Goal: Information Seeking & Learning: Learn about a topic

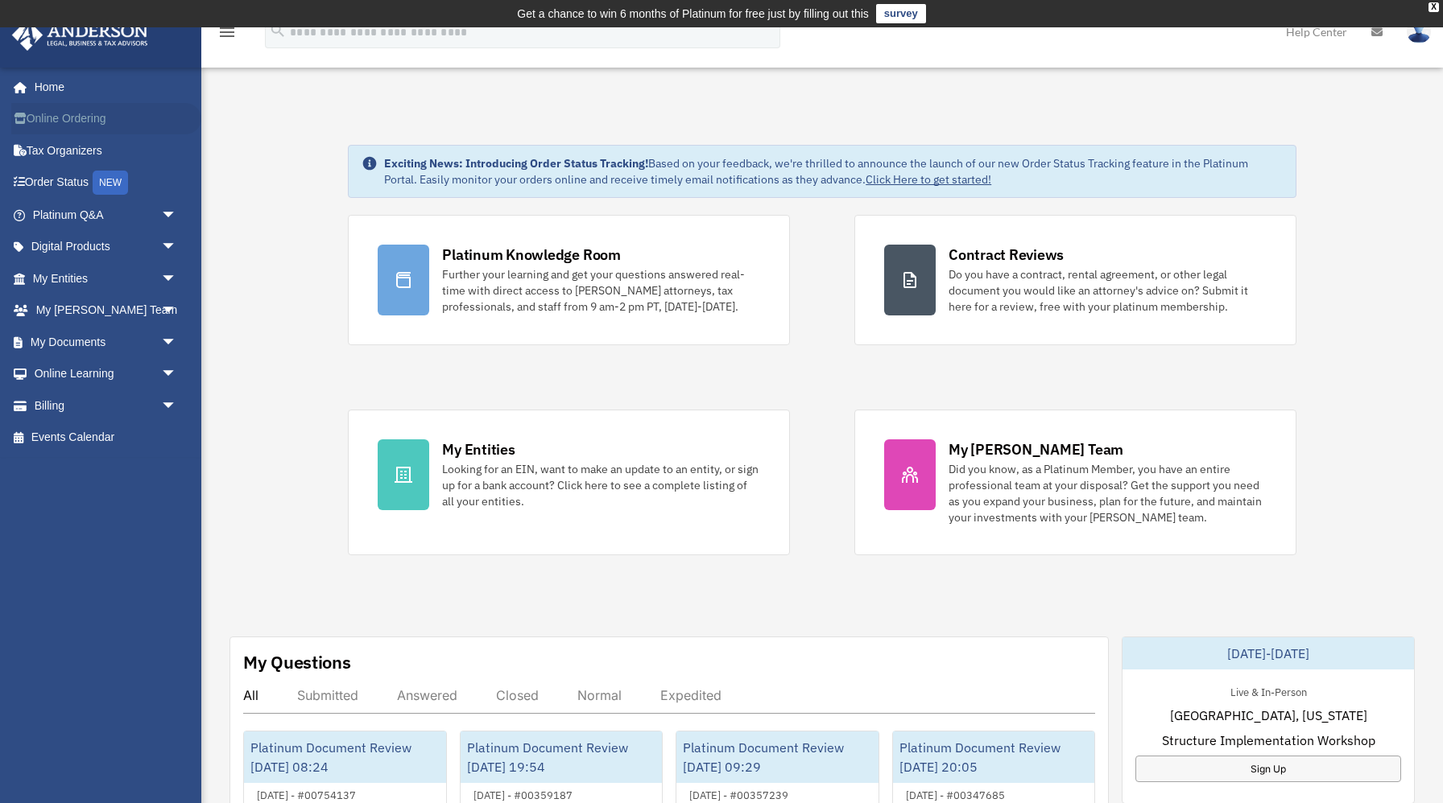
click at [91, 119] on link "Online Ordering" at bounding box center [106, 119] width 190 height 32
click at [163, 249] on span "arrow_drop_down" at bounding box center [177, 247] width 32 height 33
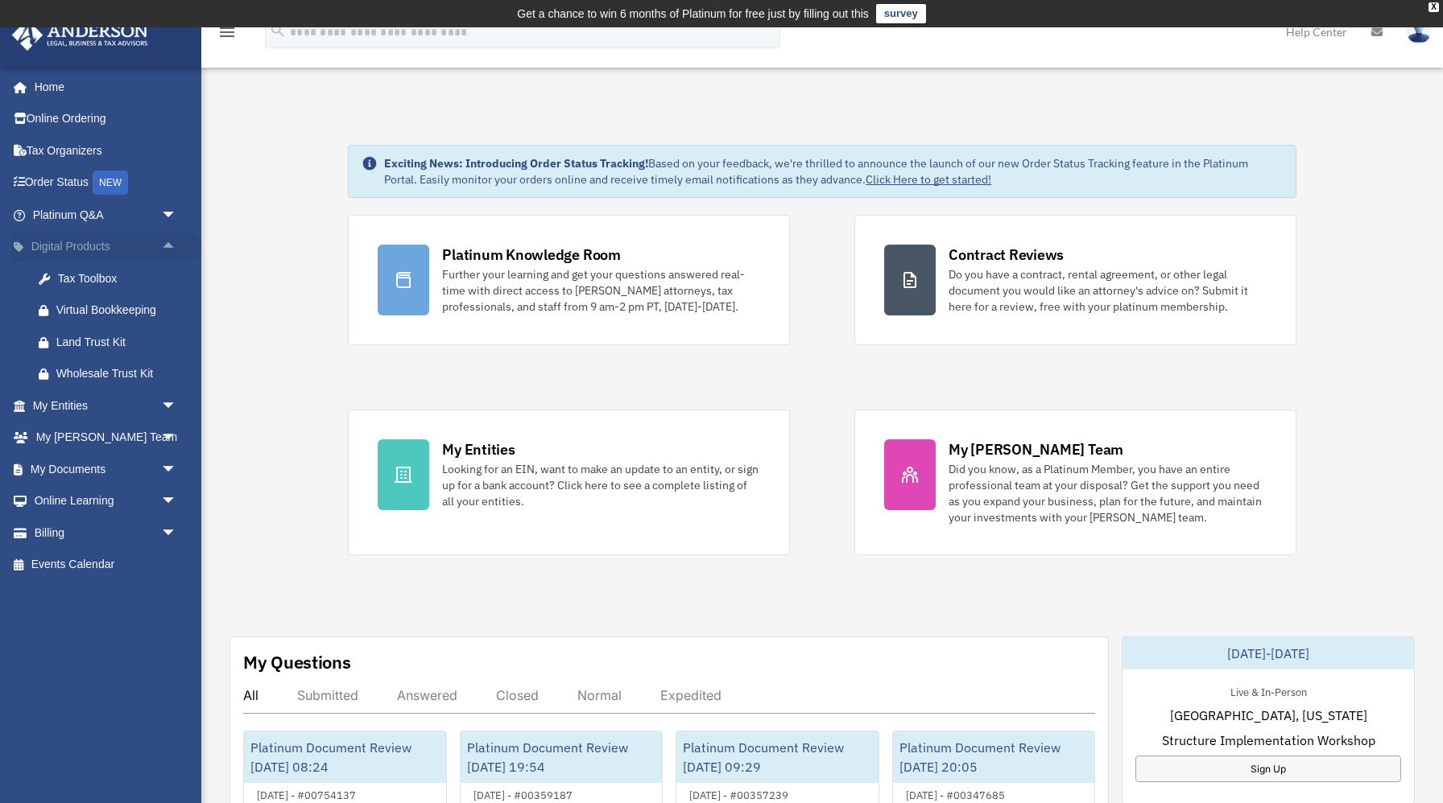
click at [163, 249] on span "arrow_drop_up" at bounding box center [177, 247] width 32 height 33
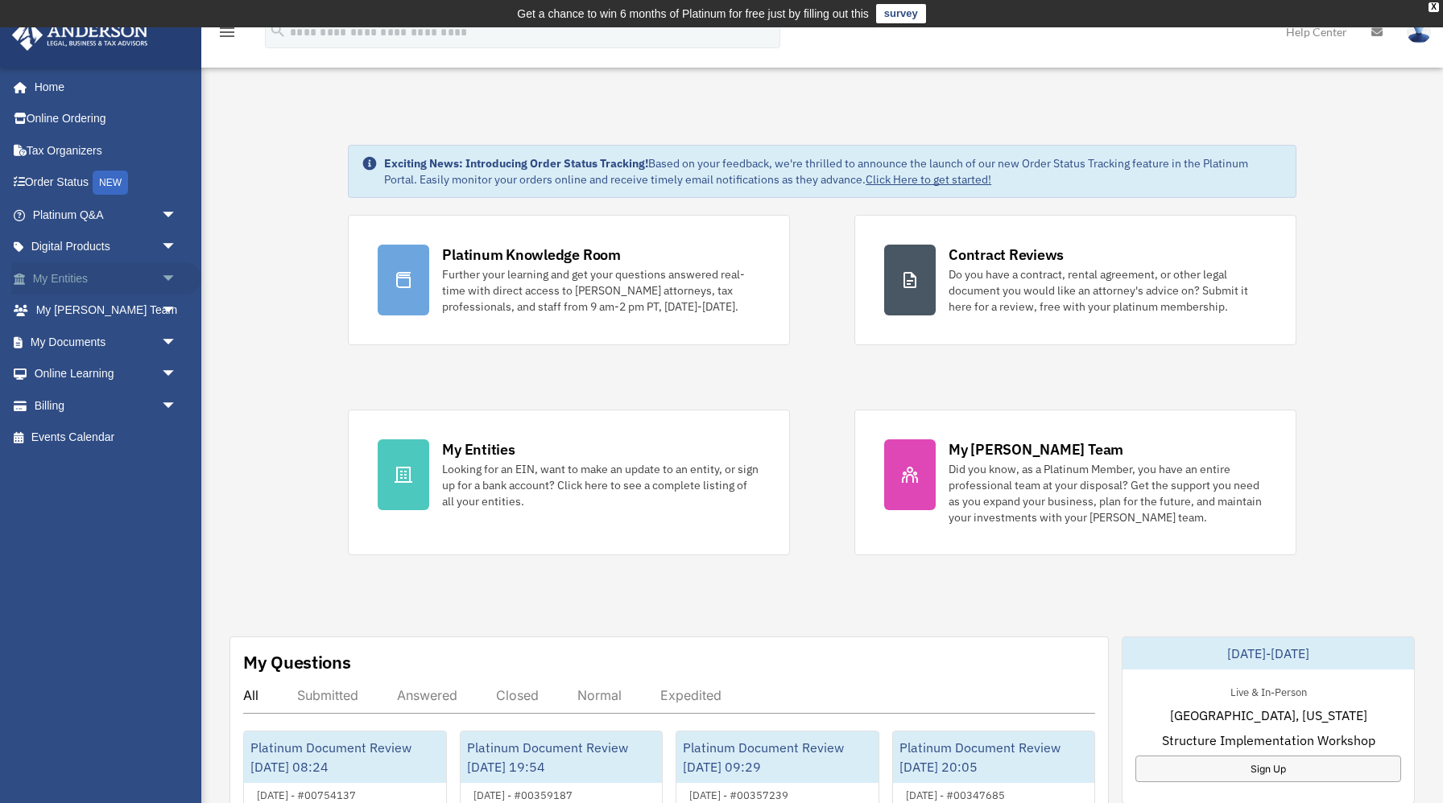
click at [168, 274] on span "arrow_drop_down" at bounding box center [177, 278] width 32 height 33
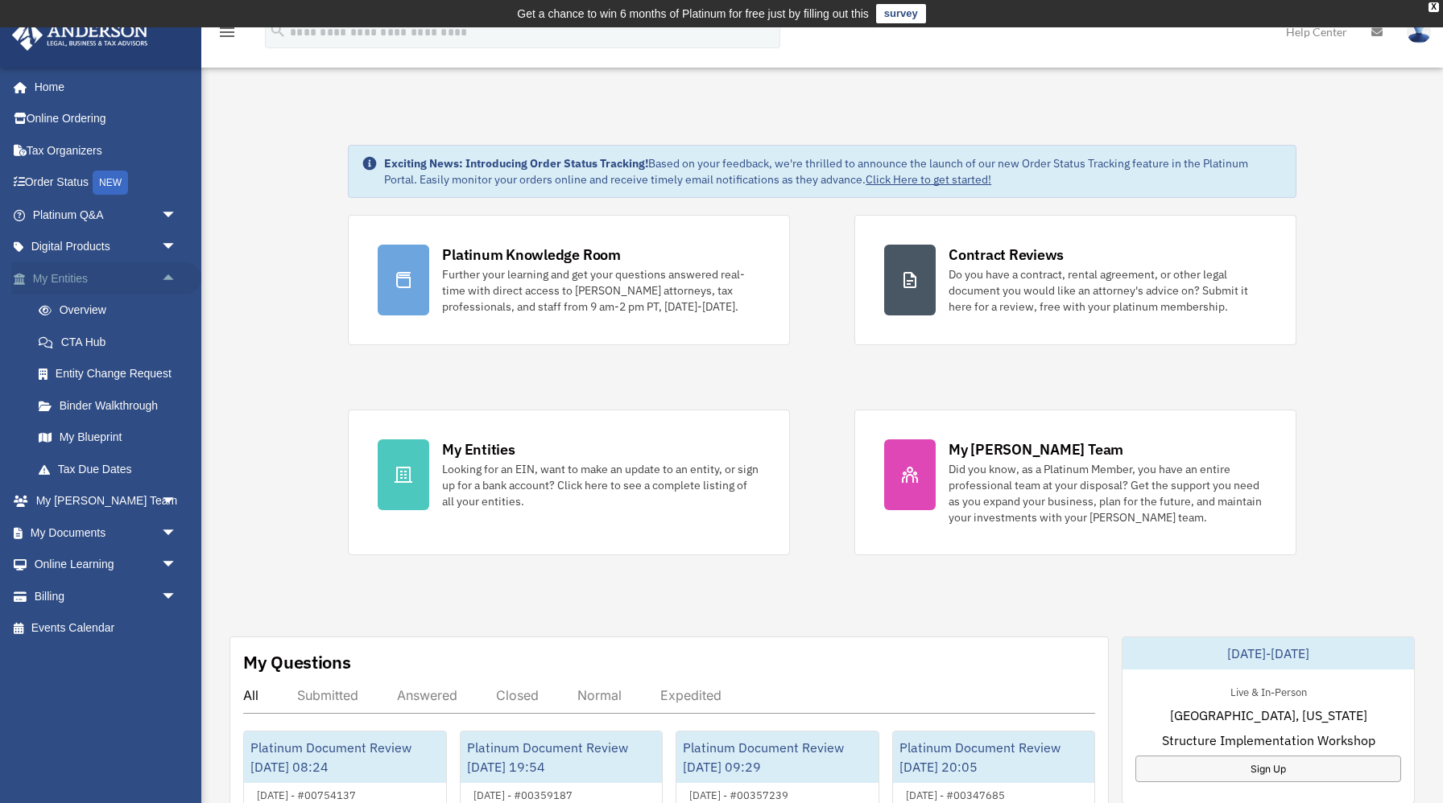
click at [168, 274] on span "arrow_drop_up" at bounding box center [177, 278] width 32 height 33
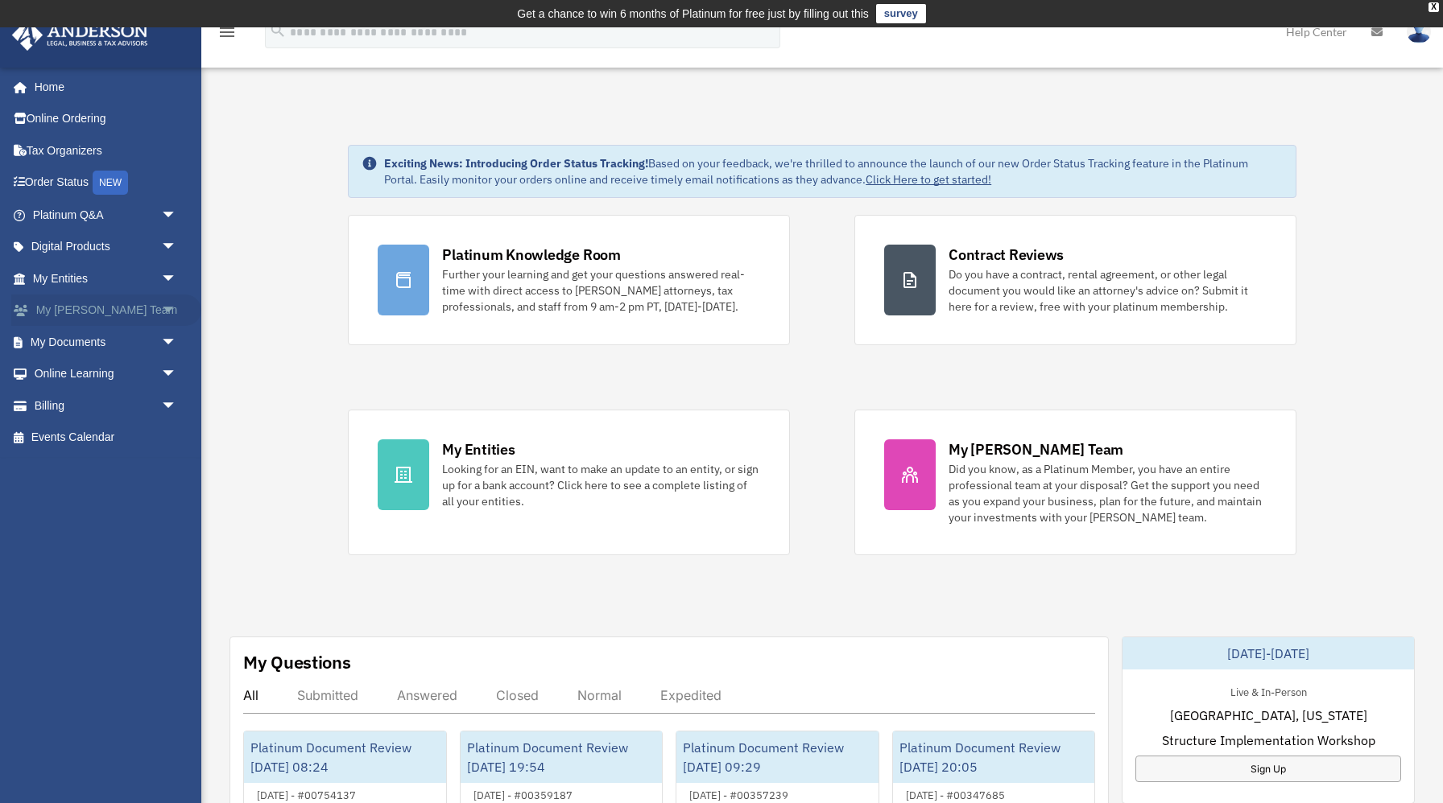
click at [167, 313] on span "arrow_drop_down" at bounding box center [177, 311] width 32 height 33
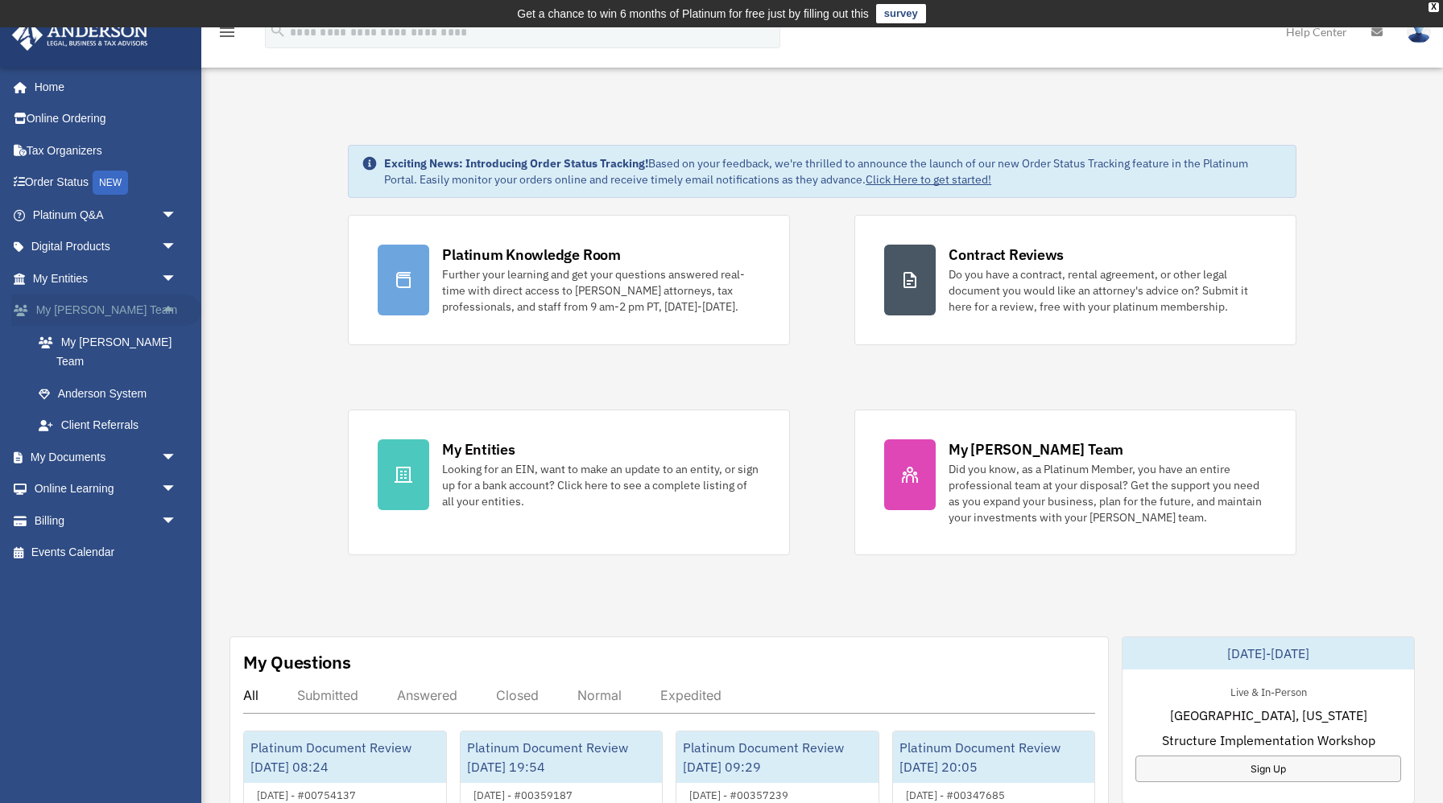
click at [167, 313] on span "arrow_drop_up" at bounding box center [177, 311] width 32 height 33
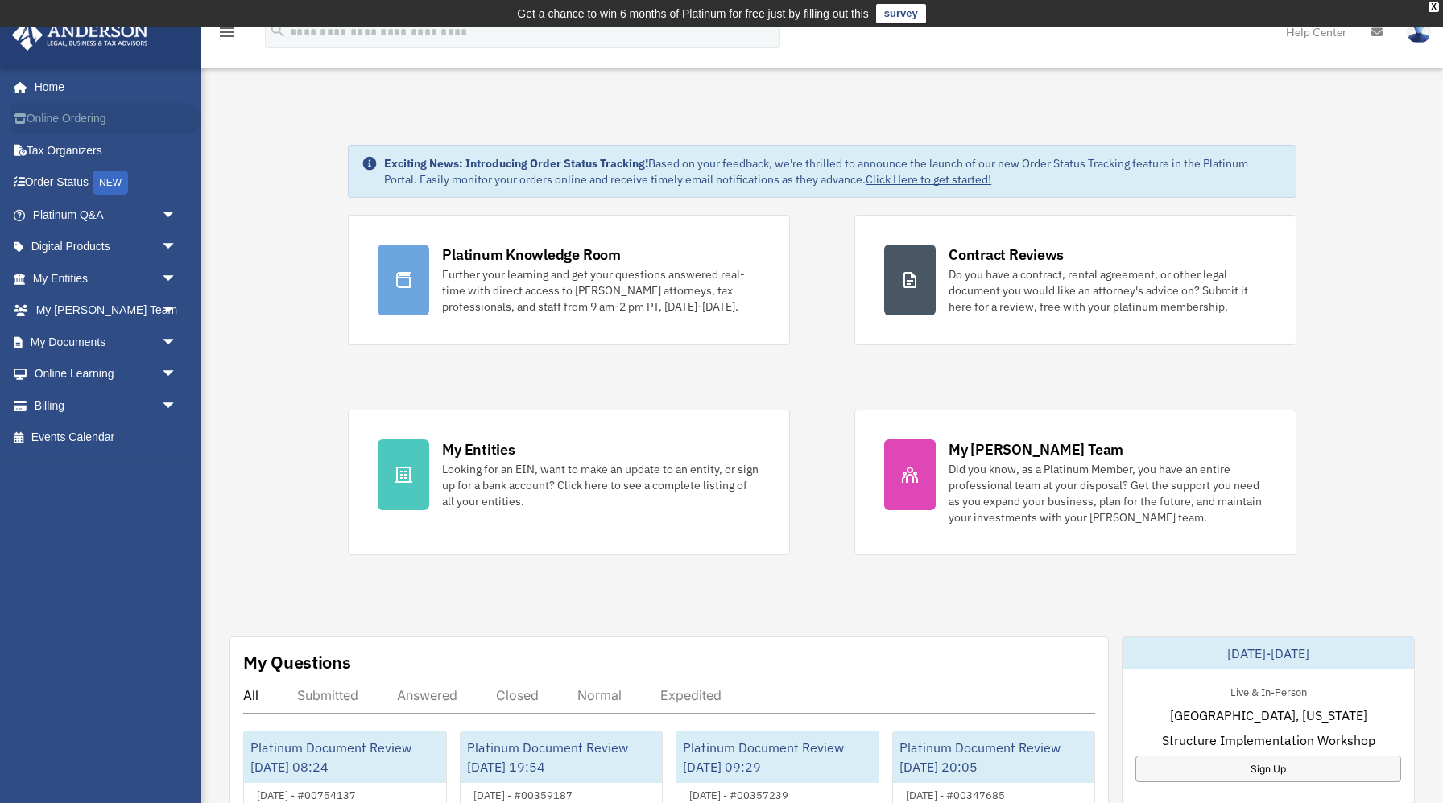
click at [80, 117] on link "Online Ordering" at bounding box center [106, 119] width 190 height 32
click at [76, 222] on link "Platinum Q&A arrow_drop_down" at bounding box center [106, 215] width 190 height 32
click at [164, 214] on span "arrow_drop_down" at bounding box center [177, 215] width 32 height 33
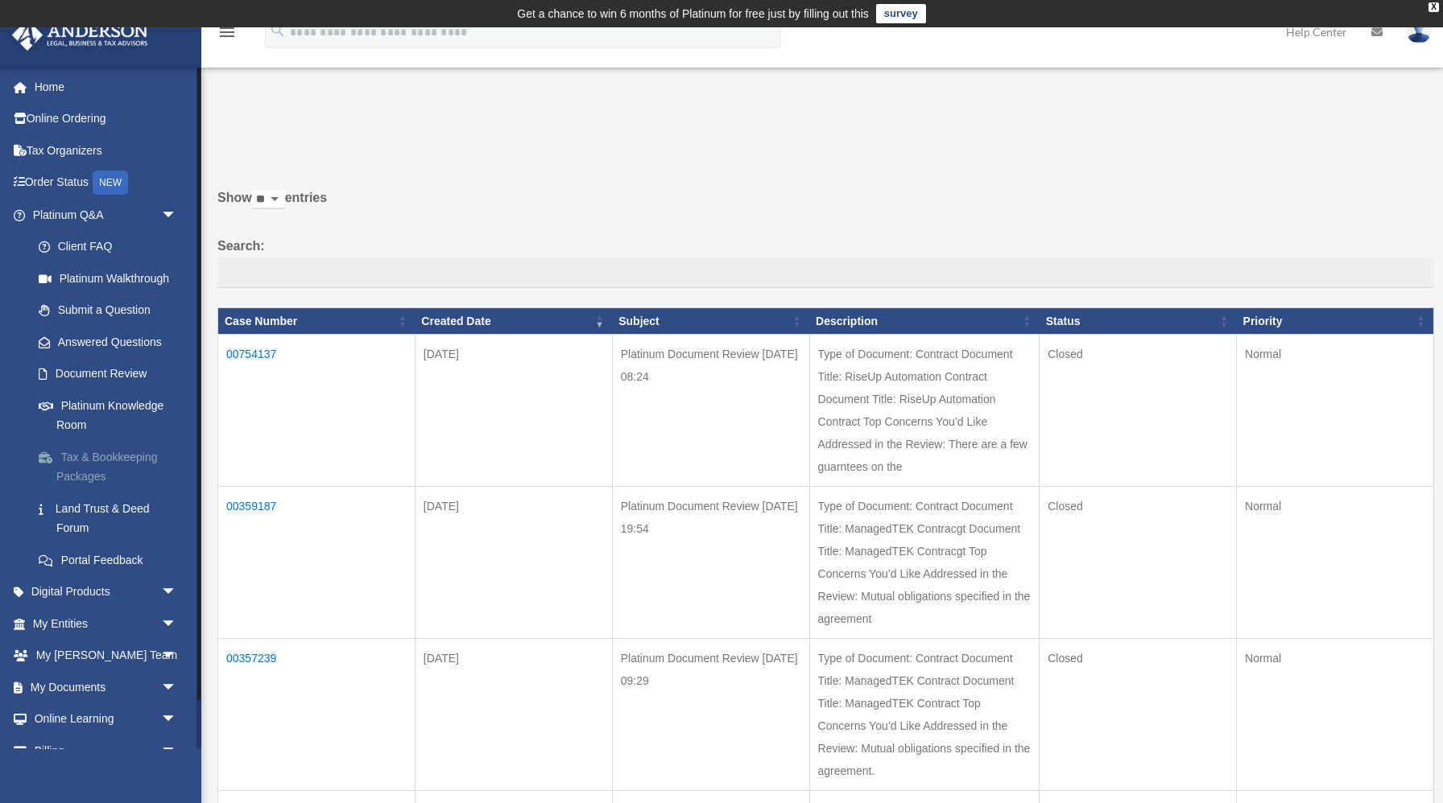
click at [101, 456] on link "Tax & Bookkeeping Packages" at bounding box center [112, 467] width 179 height 52
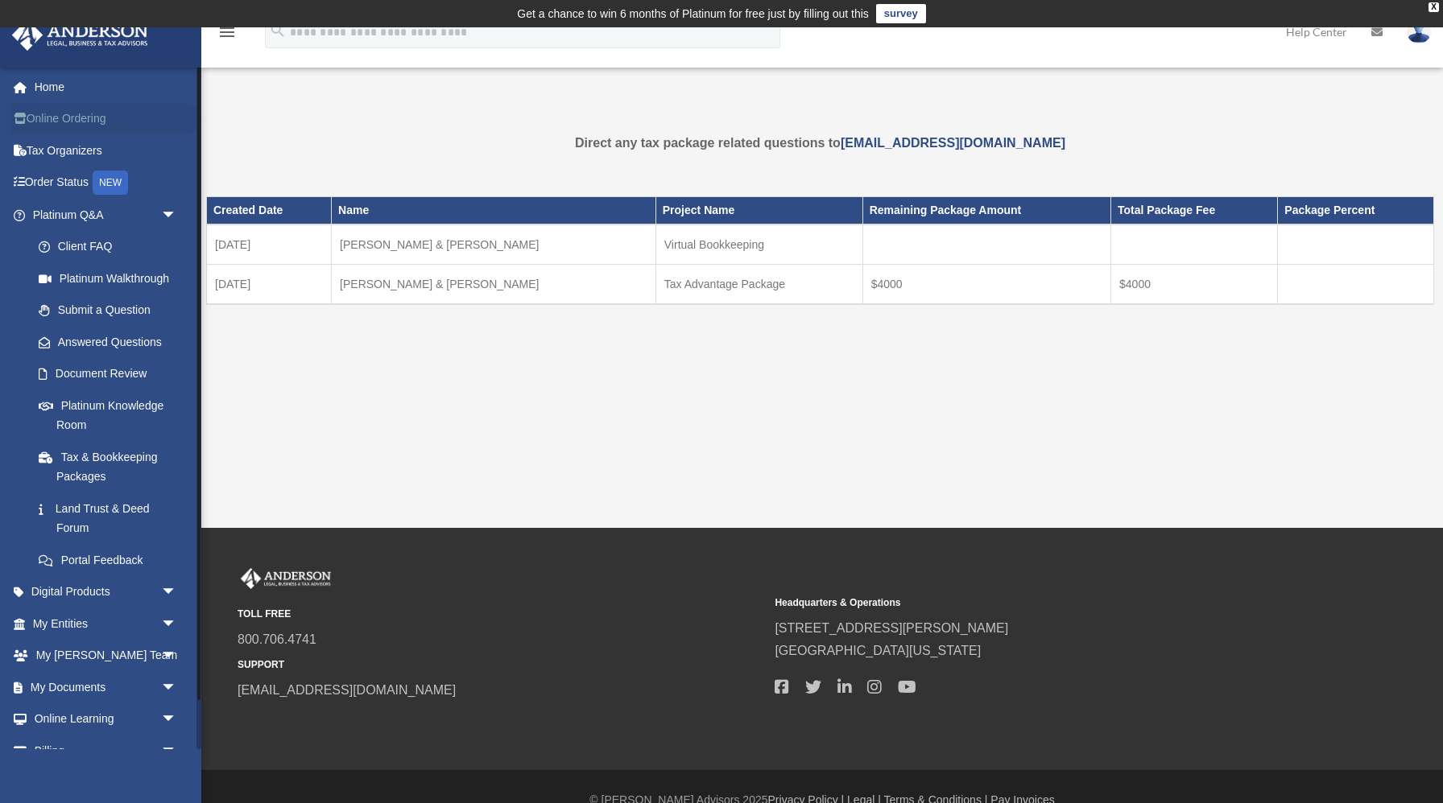
click at [99, 123] on link "Online Ordering" at bounding box center [106, 119] width 190 height 32
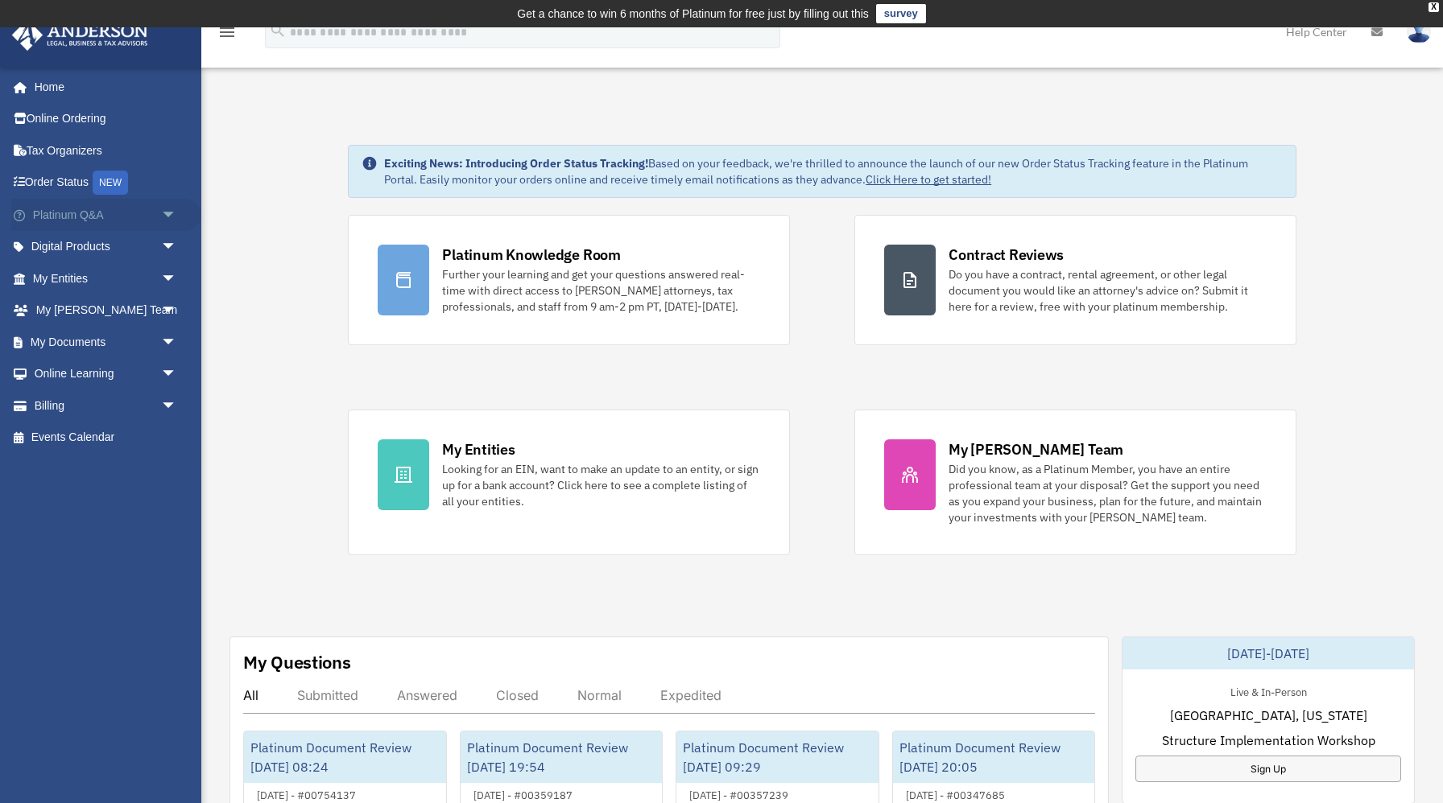
click at [126, 221] on link "Platinum Q&A arrow_drop_down" at bounding box center [106, 215] width 190 height 32
click at [170, 217] on span "arrow_drop_down" at bounding box center [177, 215] width 32 height 33
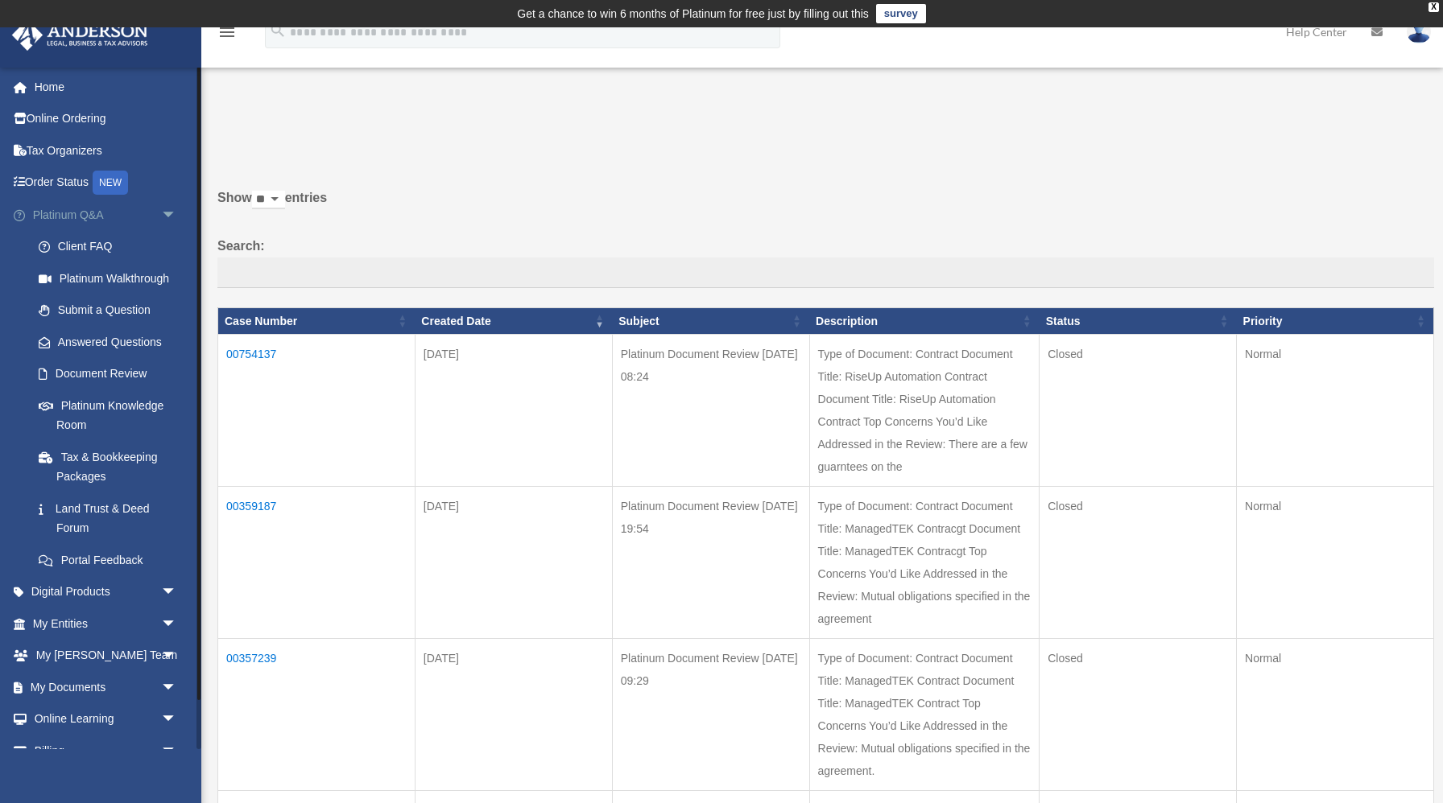
click at [169, 209] on span "arrow_drop_down" at bounding box center [177, 215] width 32 height 33
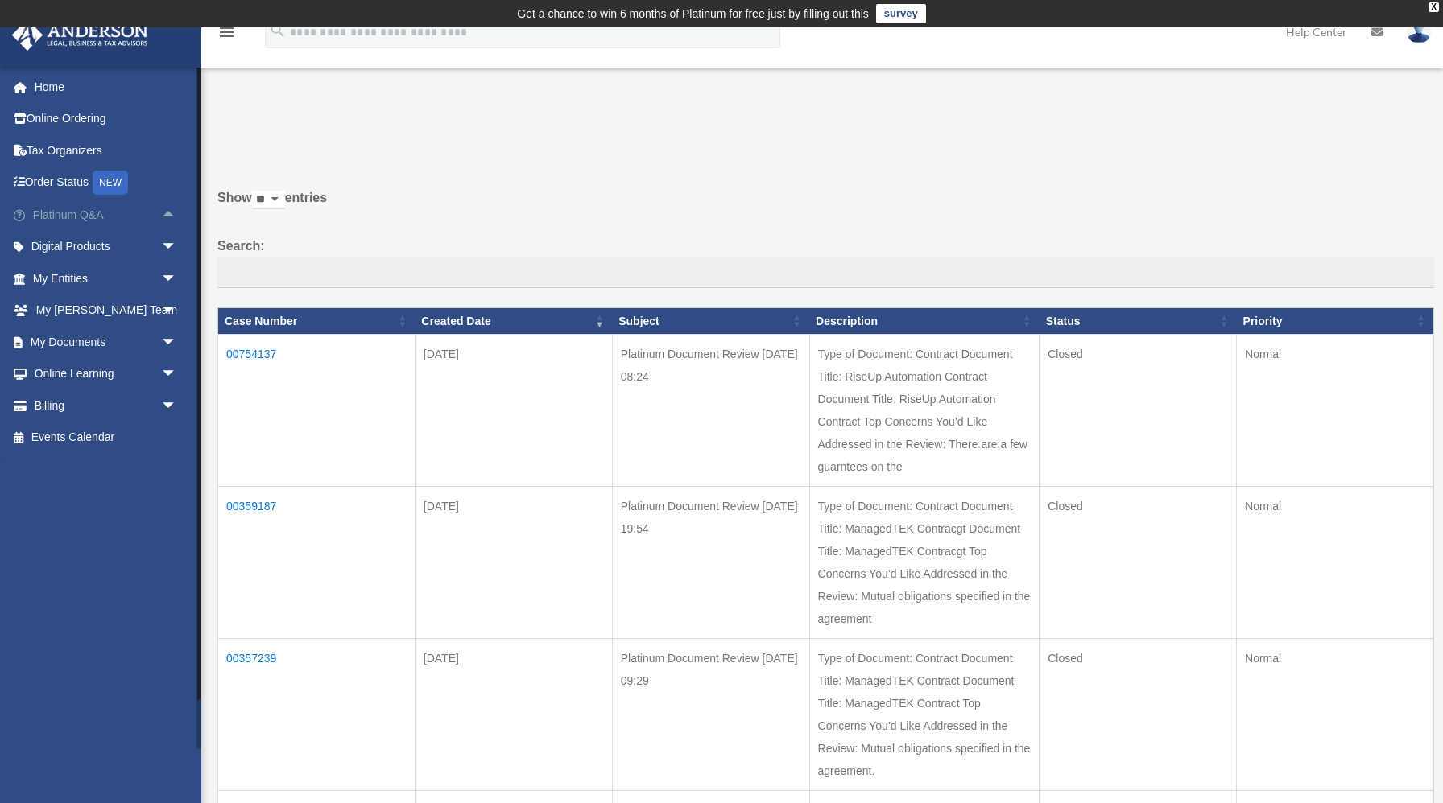
click at [169, 213] on span "arrow_drop_up" at bounding box center [177, 215] width 32 height 33
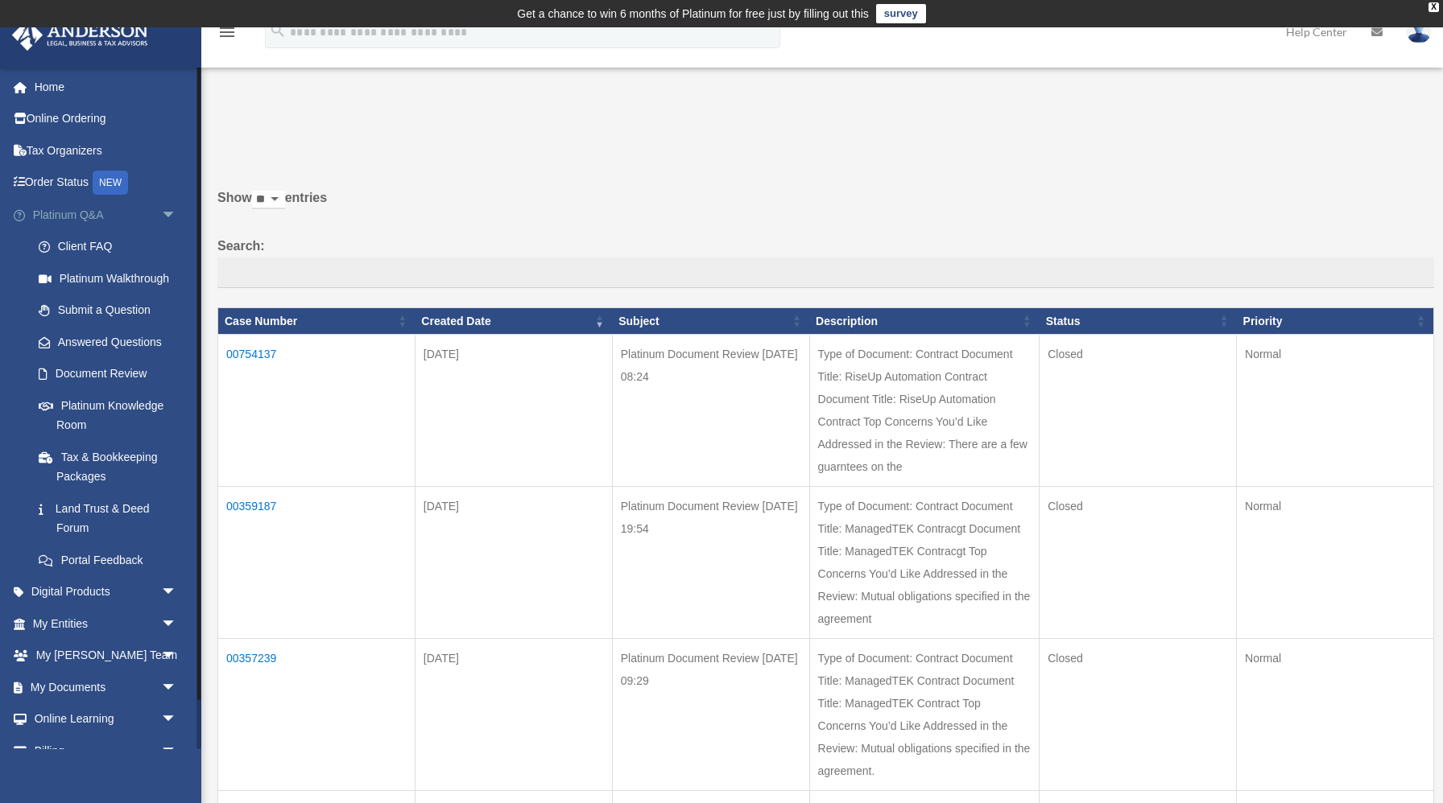
click at [169, 213] on span "arrow_drop_down" at bounding box center [177, 215] width 32 height 33
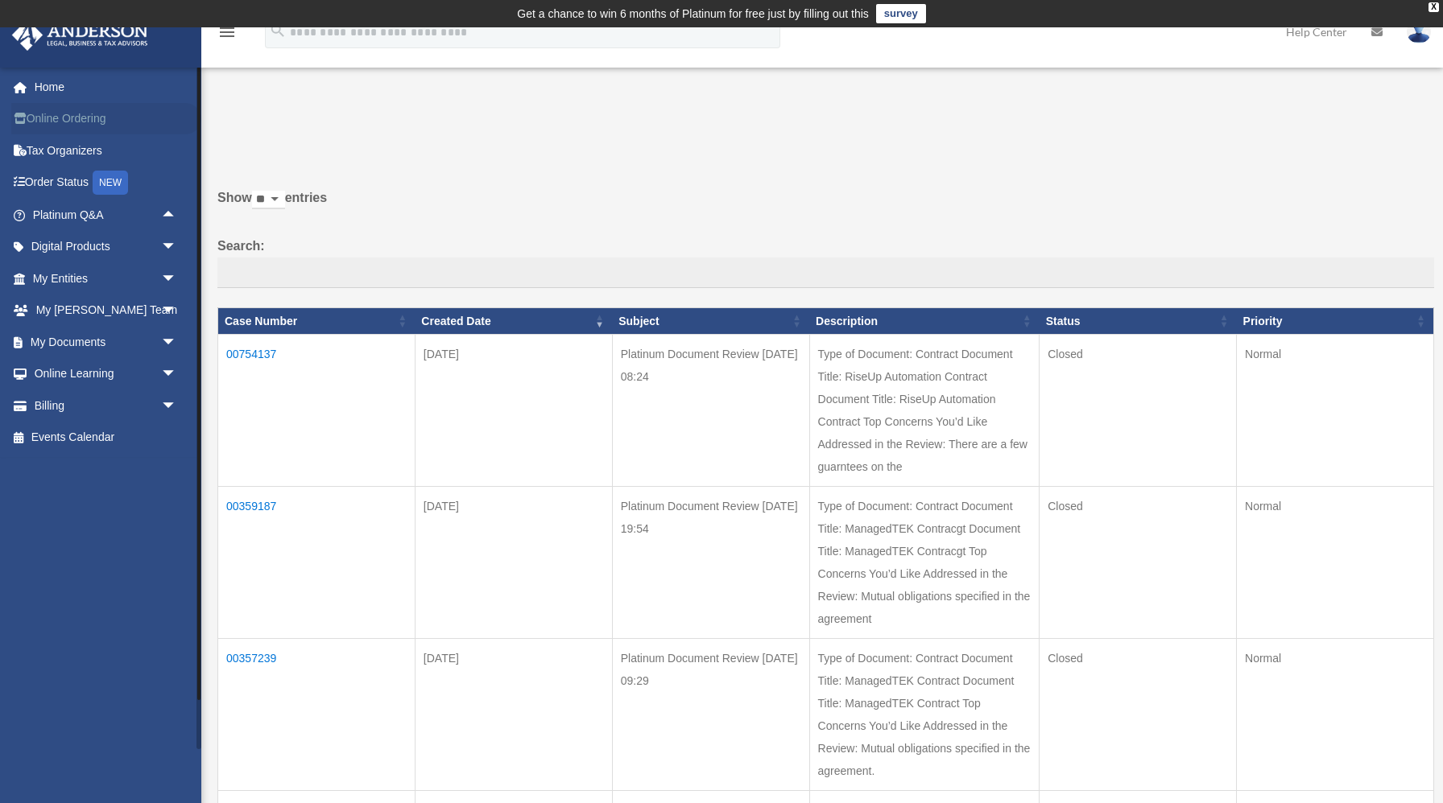
click at [81, 122] on link "Online Ordering" at bounding box center [106, 119] width 190 height 32
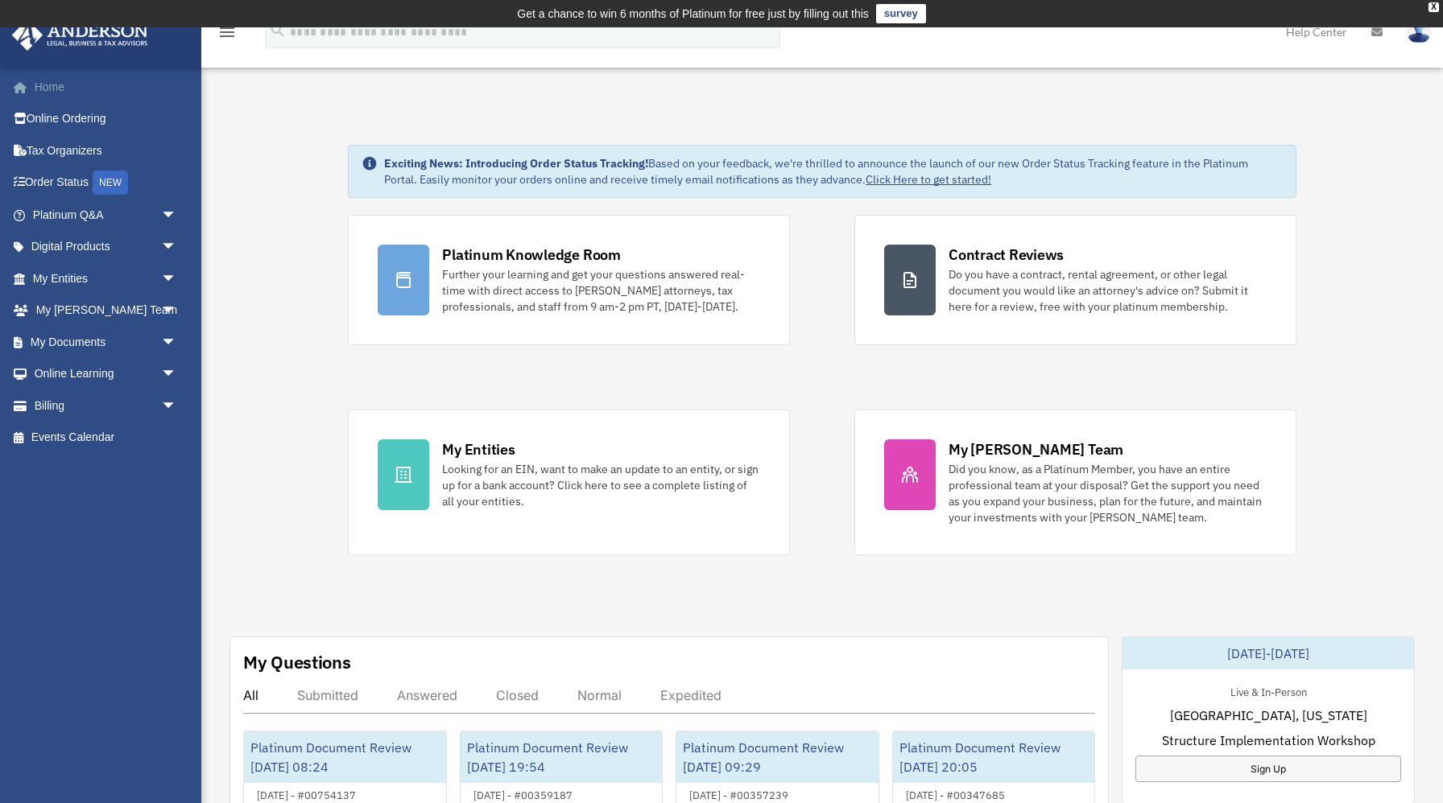
click at [49, 89] on link "Home" at bounding box center [106, 87] width 190 height 32
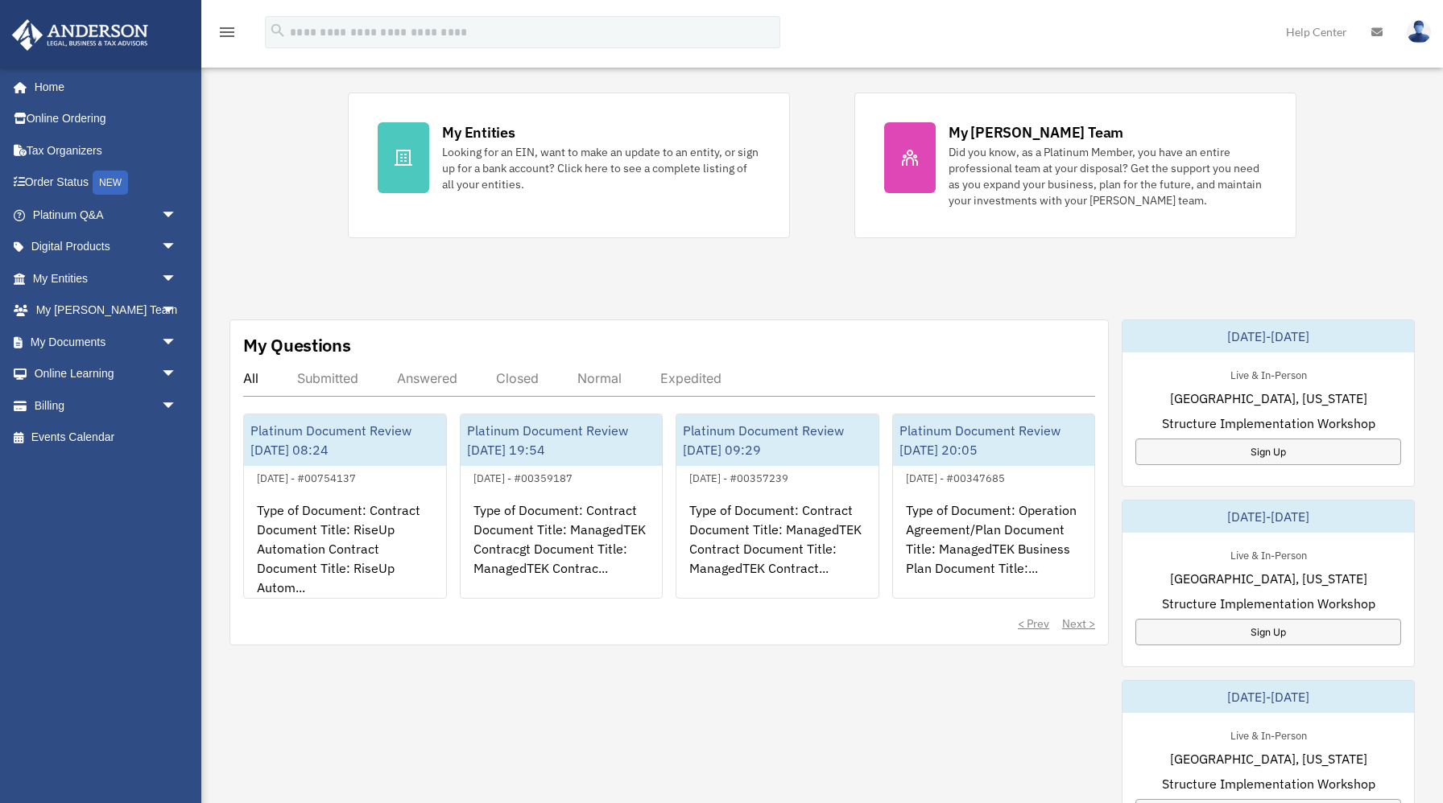
scroll to position [320, 0]
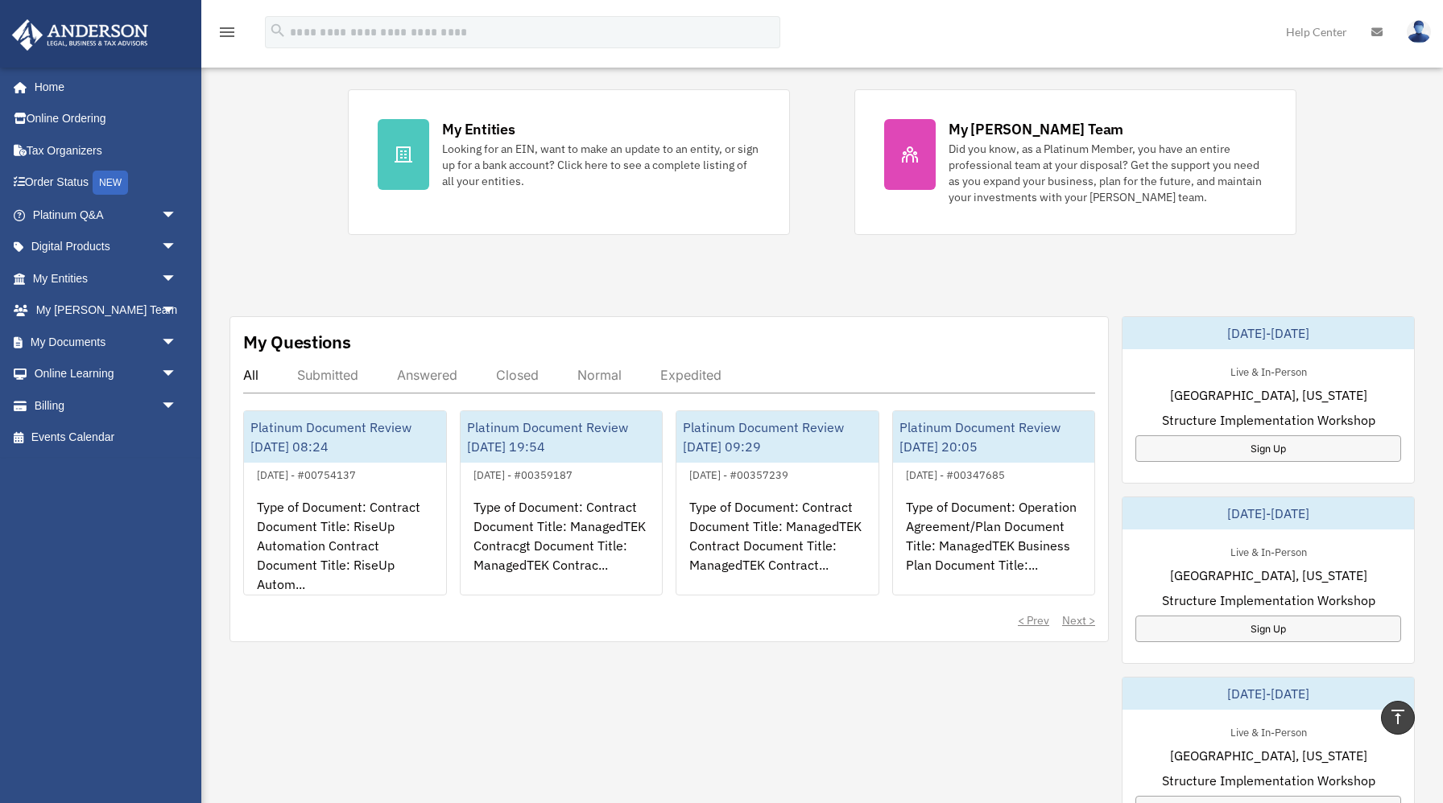
click at [321, 375] on div "Submitted" at bounding box center [327, 375] width 61 height 16
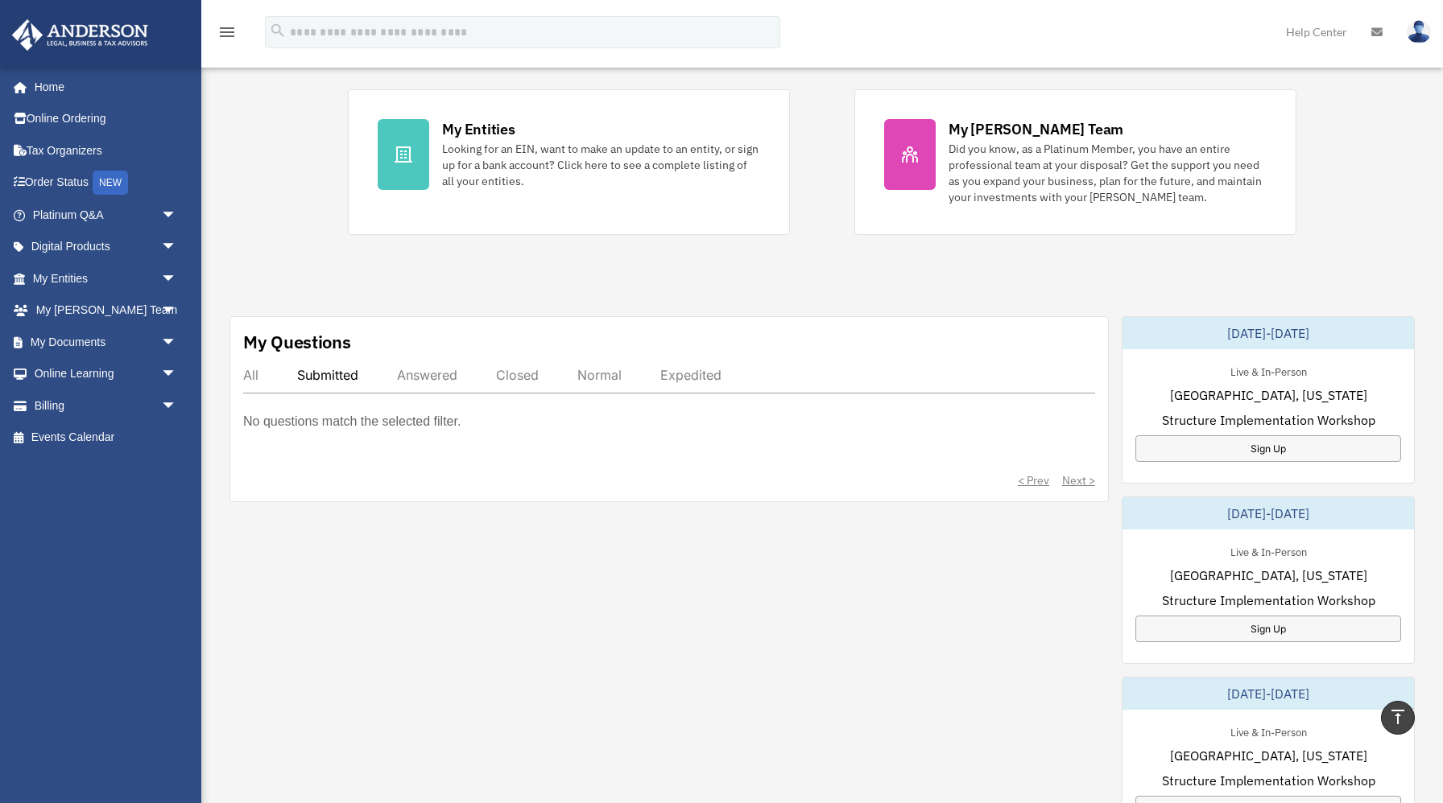
click at [257, 371] on div "All" at bounding box center [250, 375] width 15 height 16
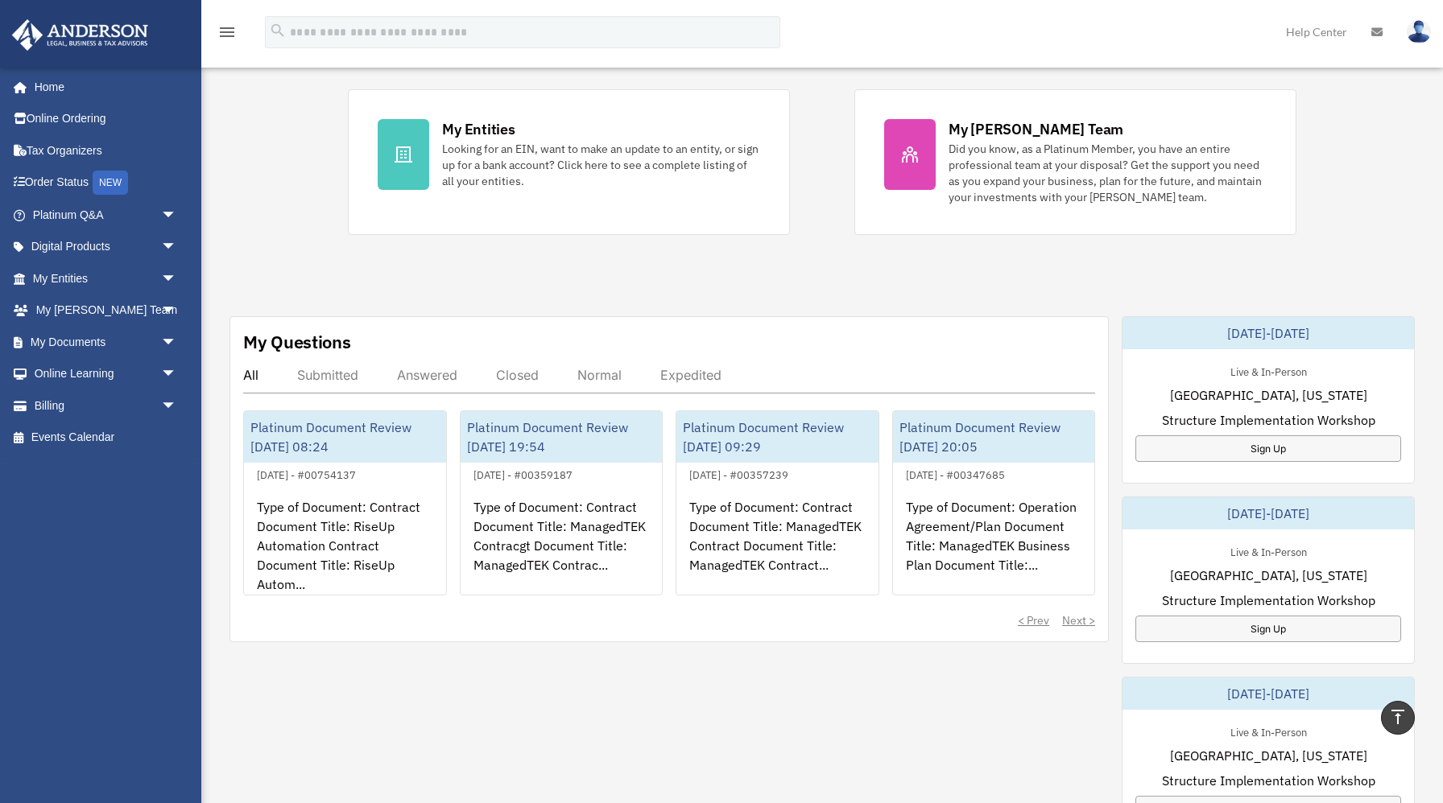
click at [413, 383] on div "All Submitted Answered Closed Normal Expedited" at bounding box center [669, 380] width 852 height 27
click at [417, 374] on div "Answered" at bounding box center [427, 375] width 60 height 16
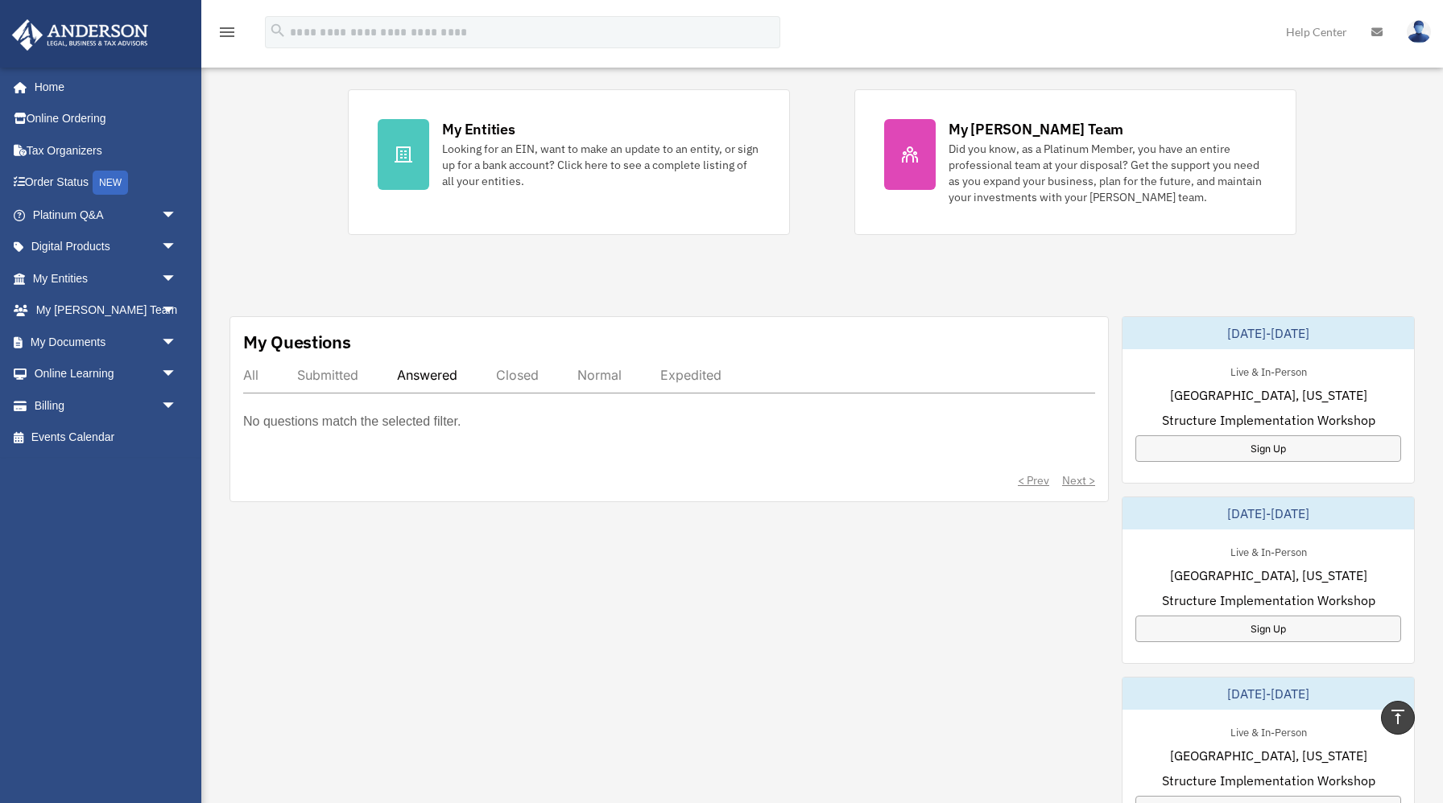
click at [252, 376] on div "All" at bounding box center [250, 375] width 15 height 16
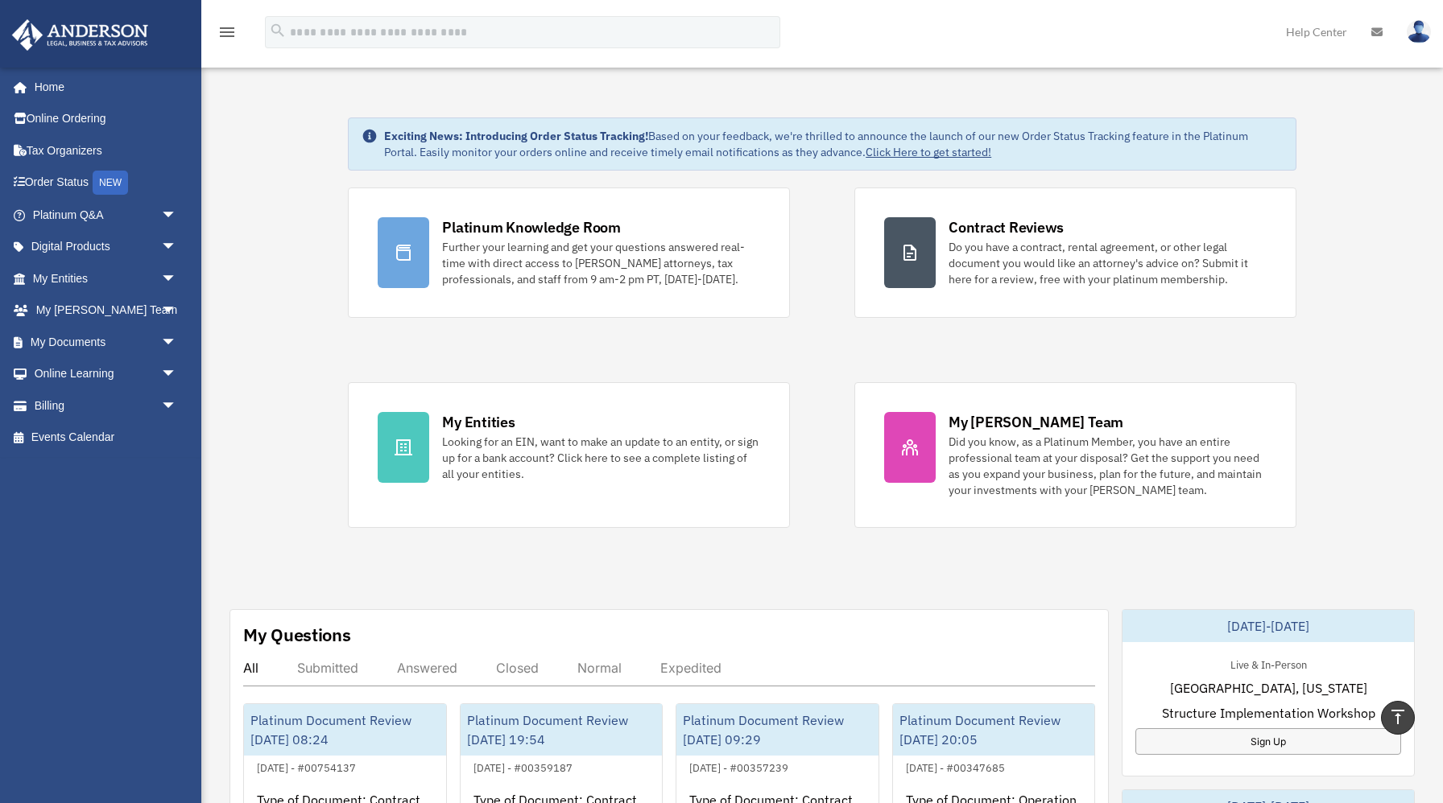
scroll to position [0, 0]
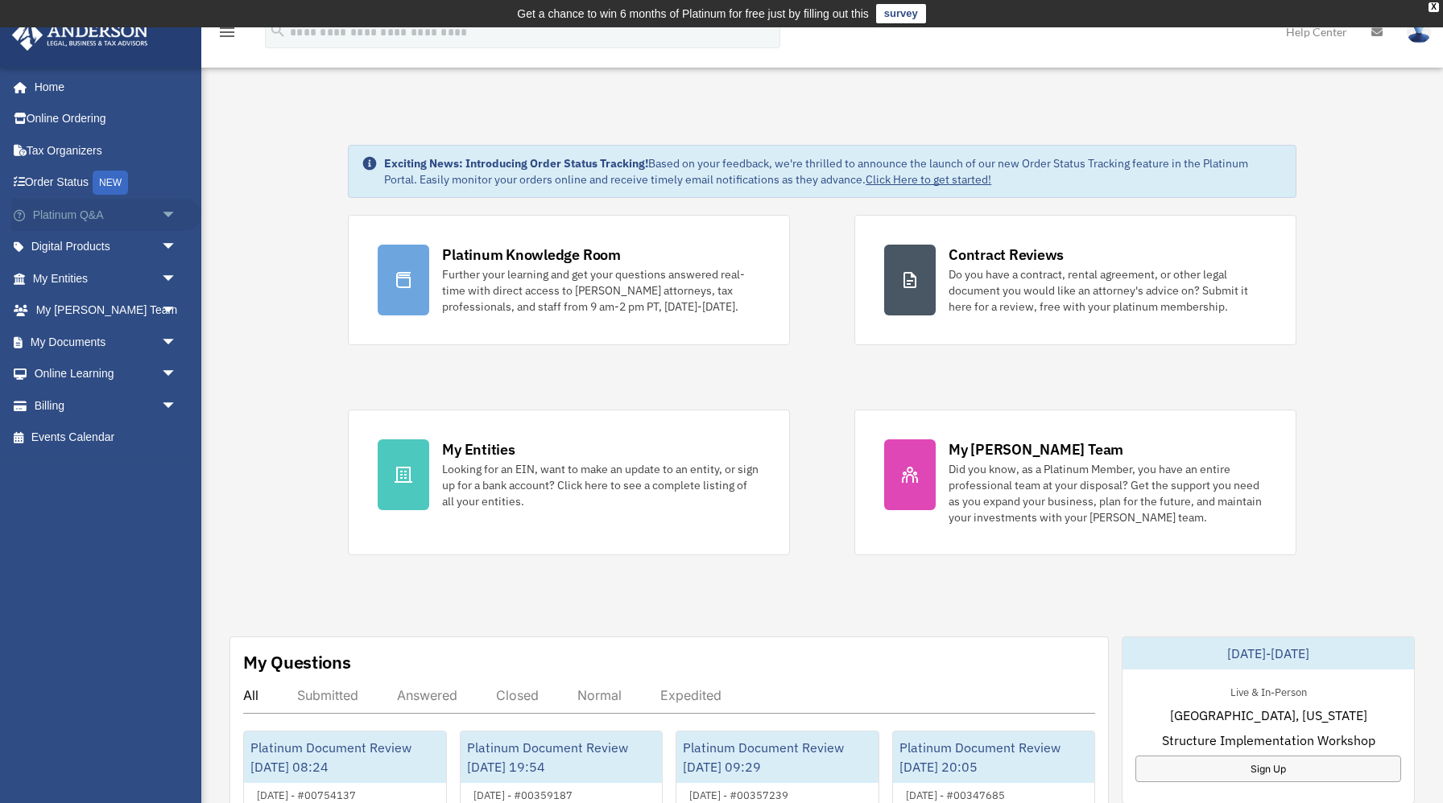
click at [181, 209] on span "arrow_drop_down" at bounding box center [177, 215] width 32 height 33
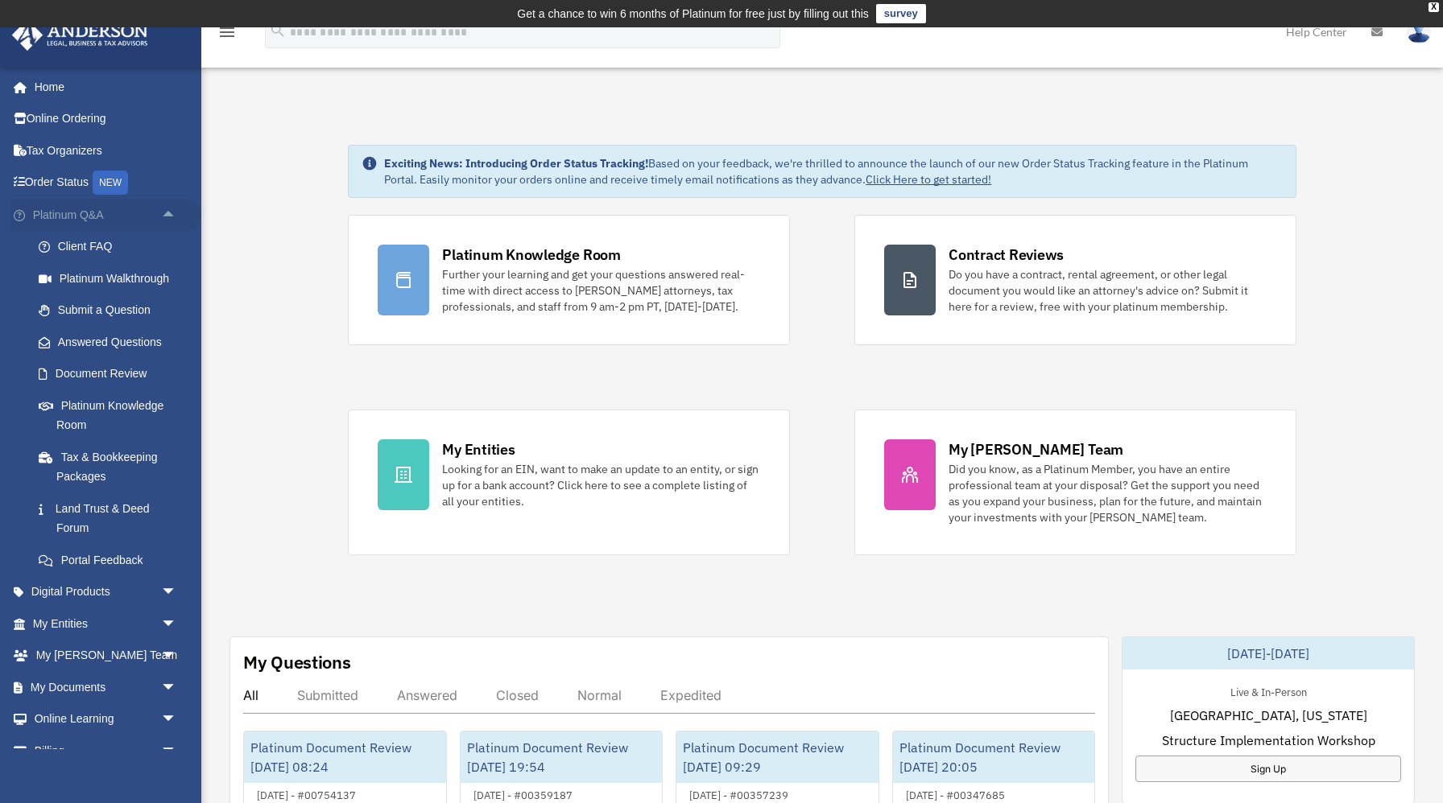
click at [175, 211] on span "arrow_drop_up" at bounding box center [177, 215] width 32 height 33
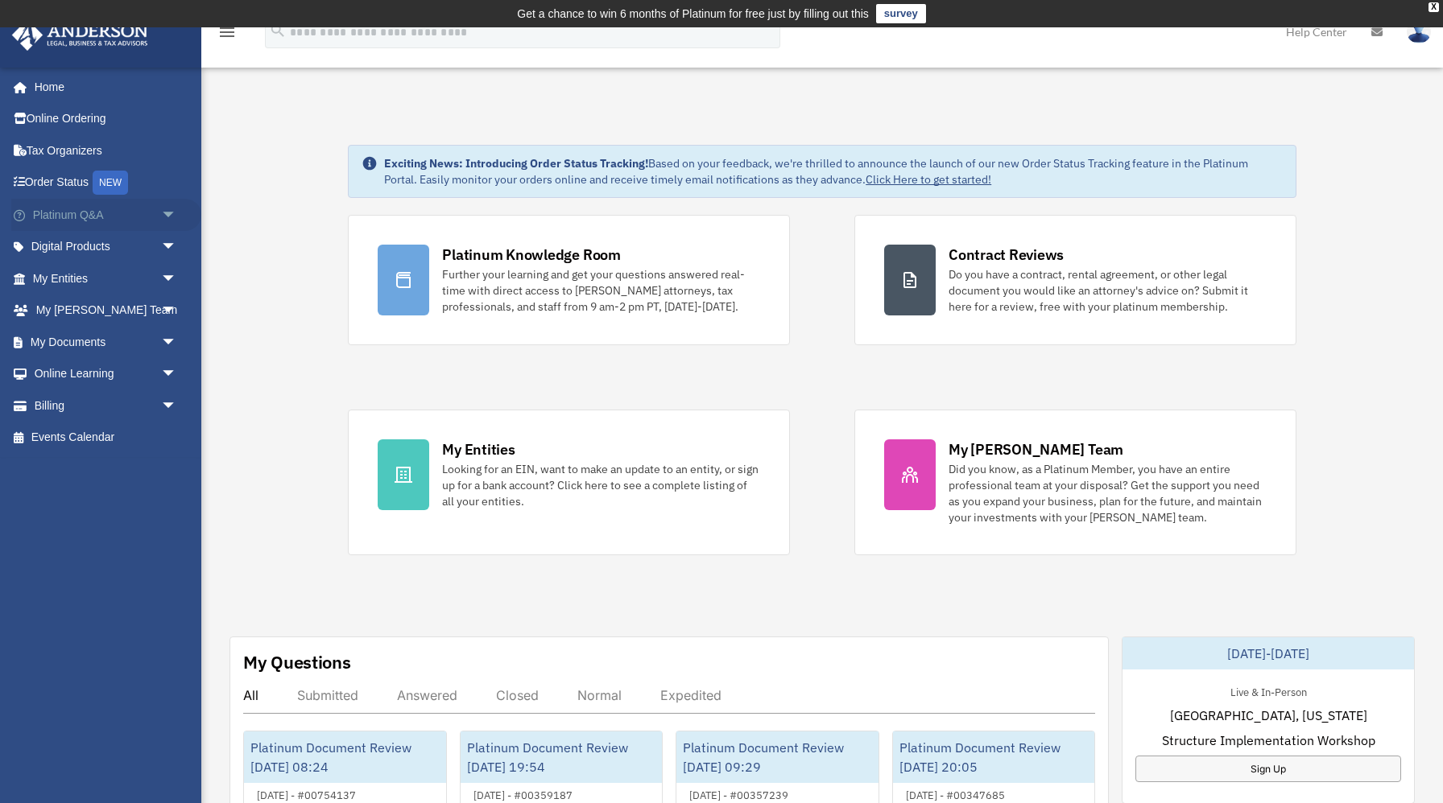
click at [175, 211] on span "arrow_drop_down" at bounding box center [177, 215] width 32 height 33
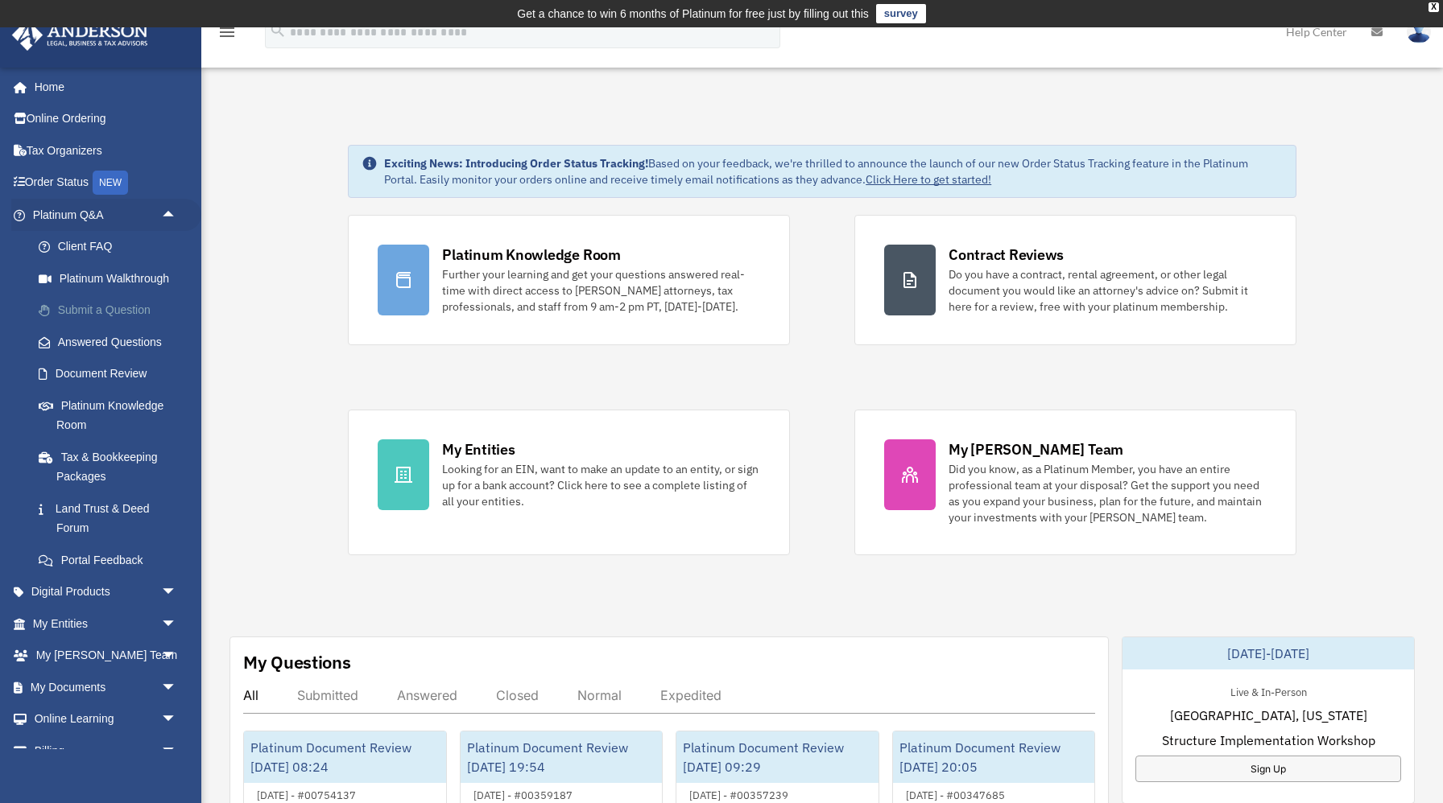
click at [122, 317] on link "Submit a Question" at bounding box center [112, 311] width 179 height 32
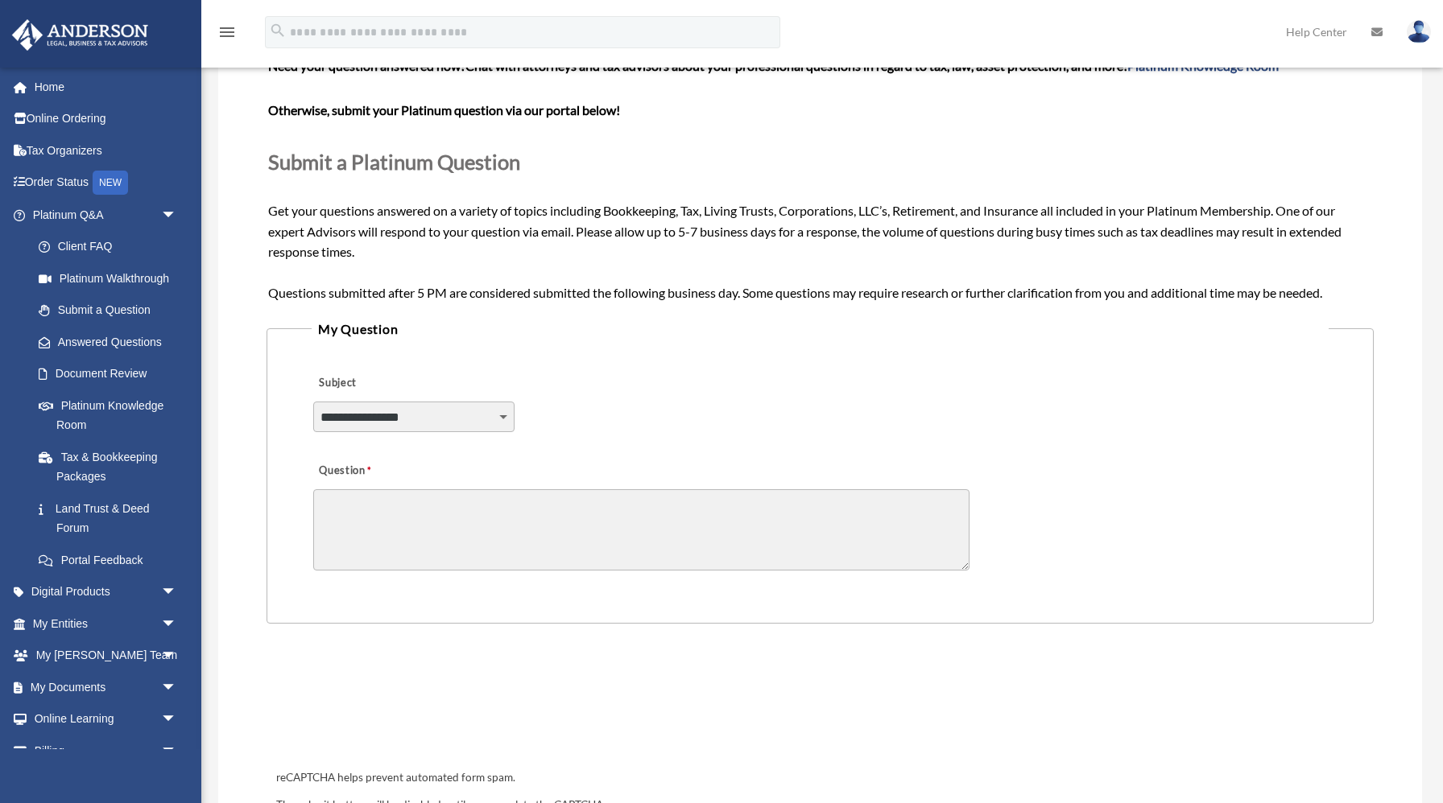
scroll to position [161, 0]
click at [354, 419] on select "**********" at bounding box center [413, 418] width 201 height 31
select select "******"
click at [313, 403] on select "**********" at bounding box center [413, 418] width 201 height 31
click at [501, 421] on select "**********" at bounding box center [413, 418] width 201 height 31
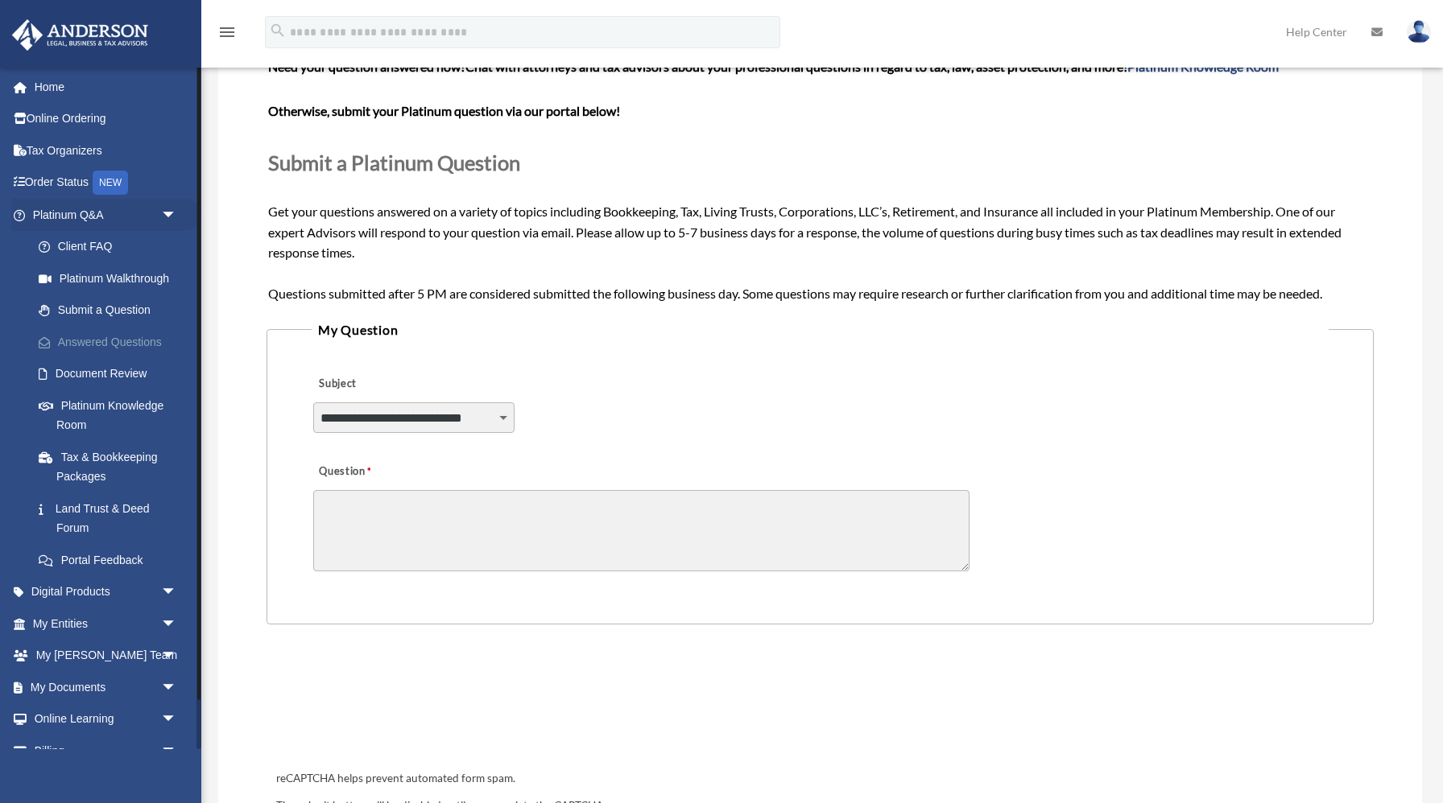
click at [149, 348] on link "Answered Questions" at bounding box center [112, 342] width 179 height 32
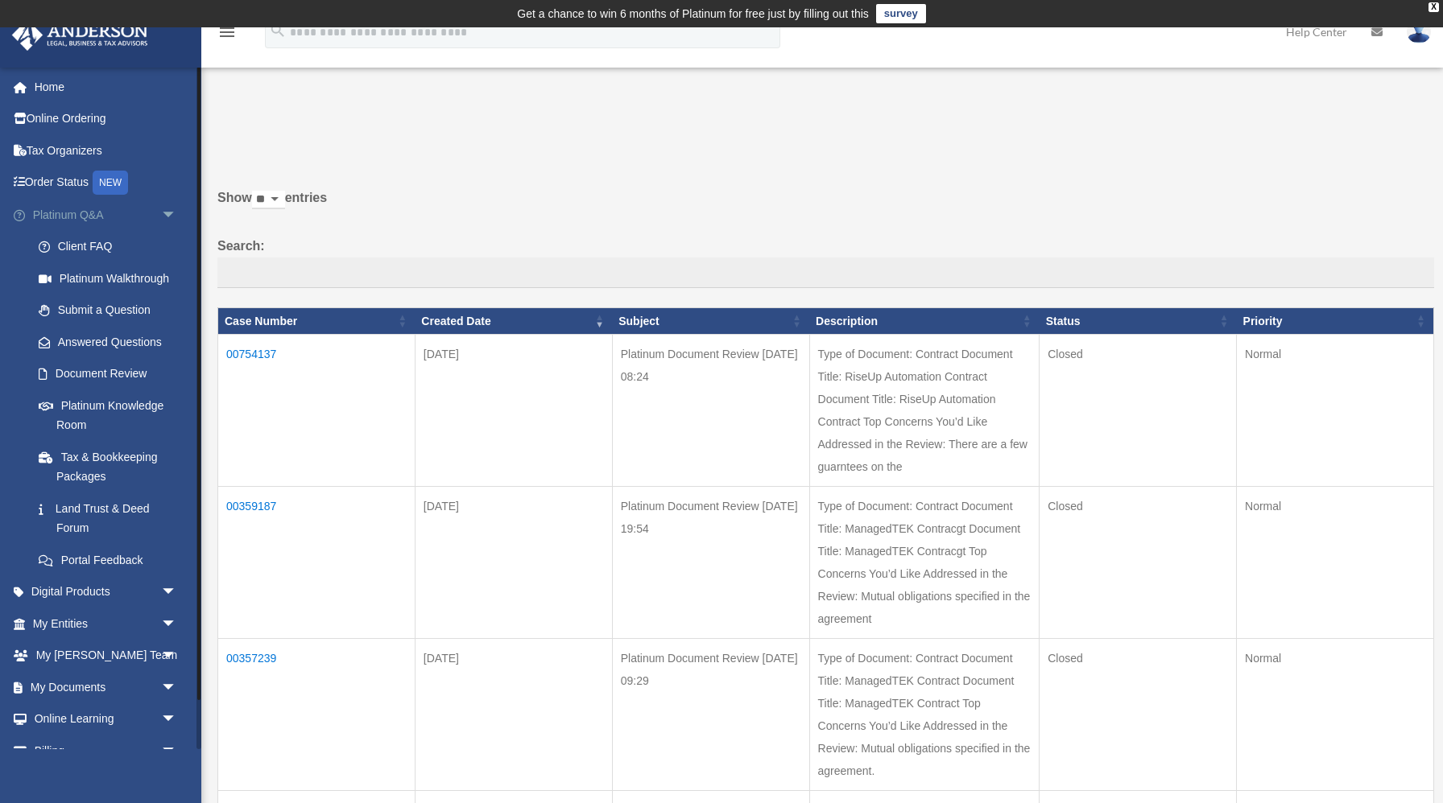
click at [173, 213] on span "arrow_drop_down" at bounding box center [177, 215] width 32 height 33
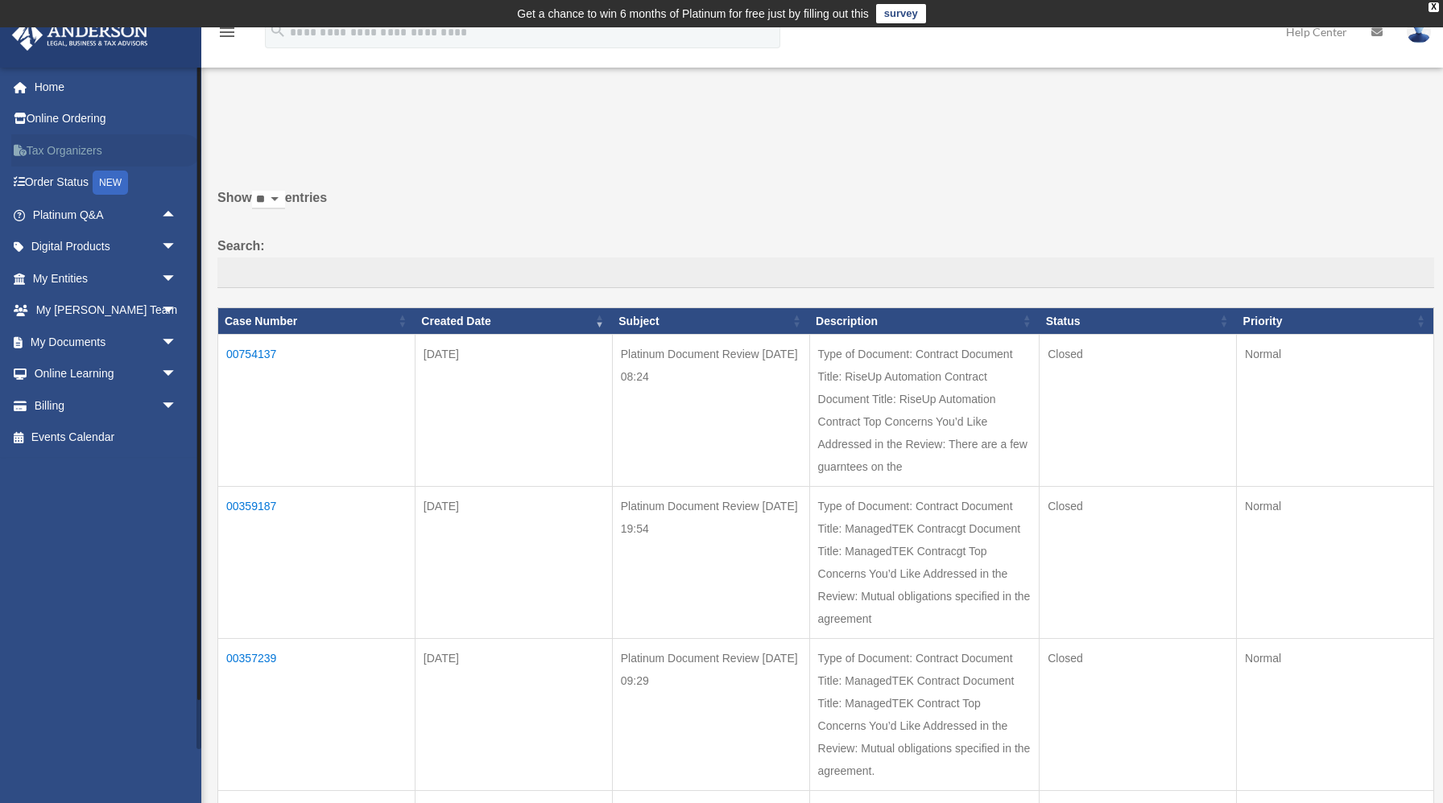
click at [90, 144] on link "Tax Organizers" at bounding box center [106, 150] width 190 height 32
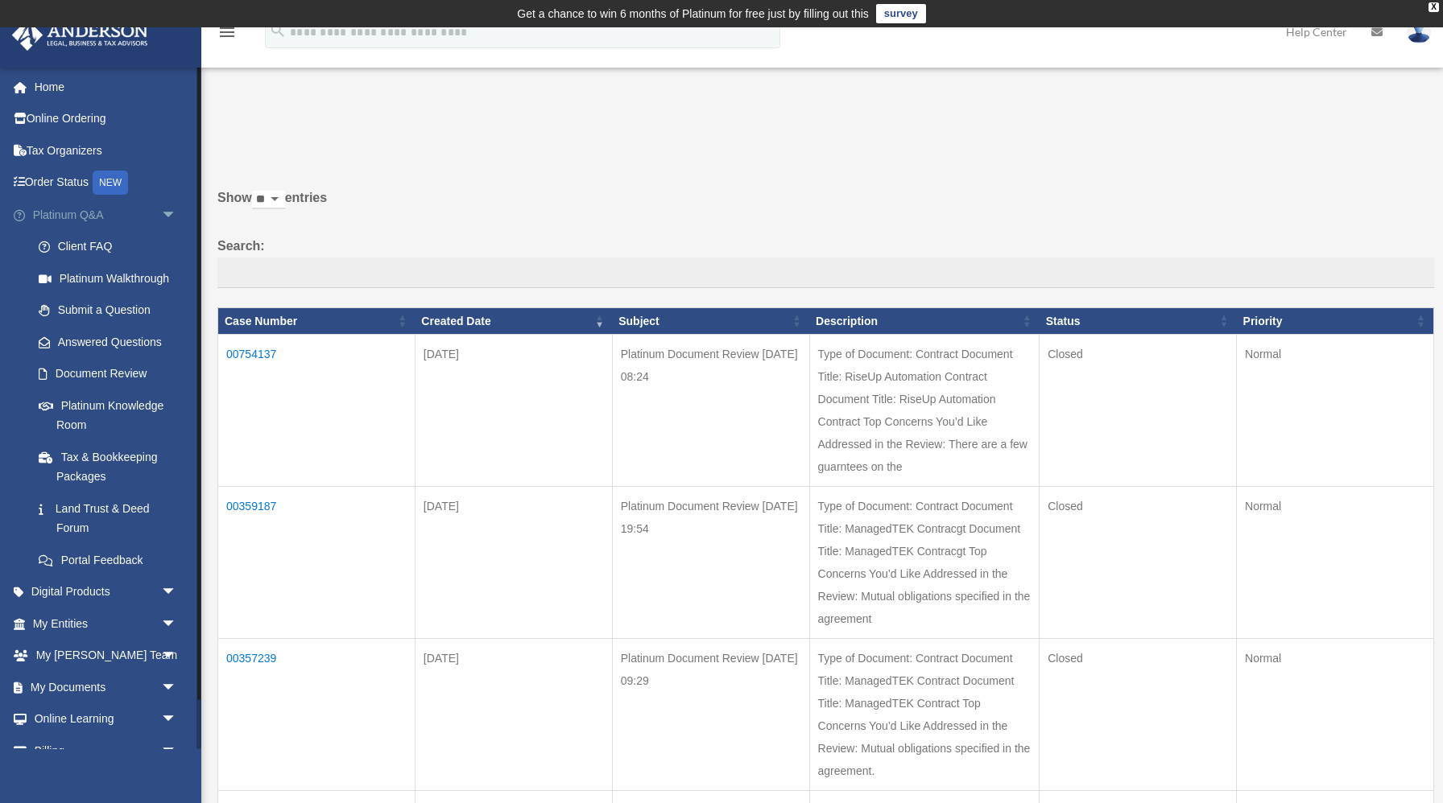
click at [164, 220] on span "arrow_drop_down" at bounding box center [177, 215] width 32 height 33
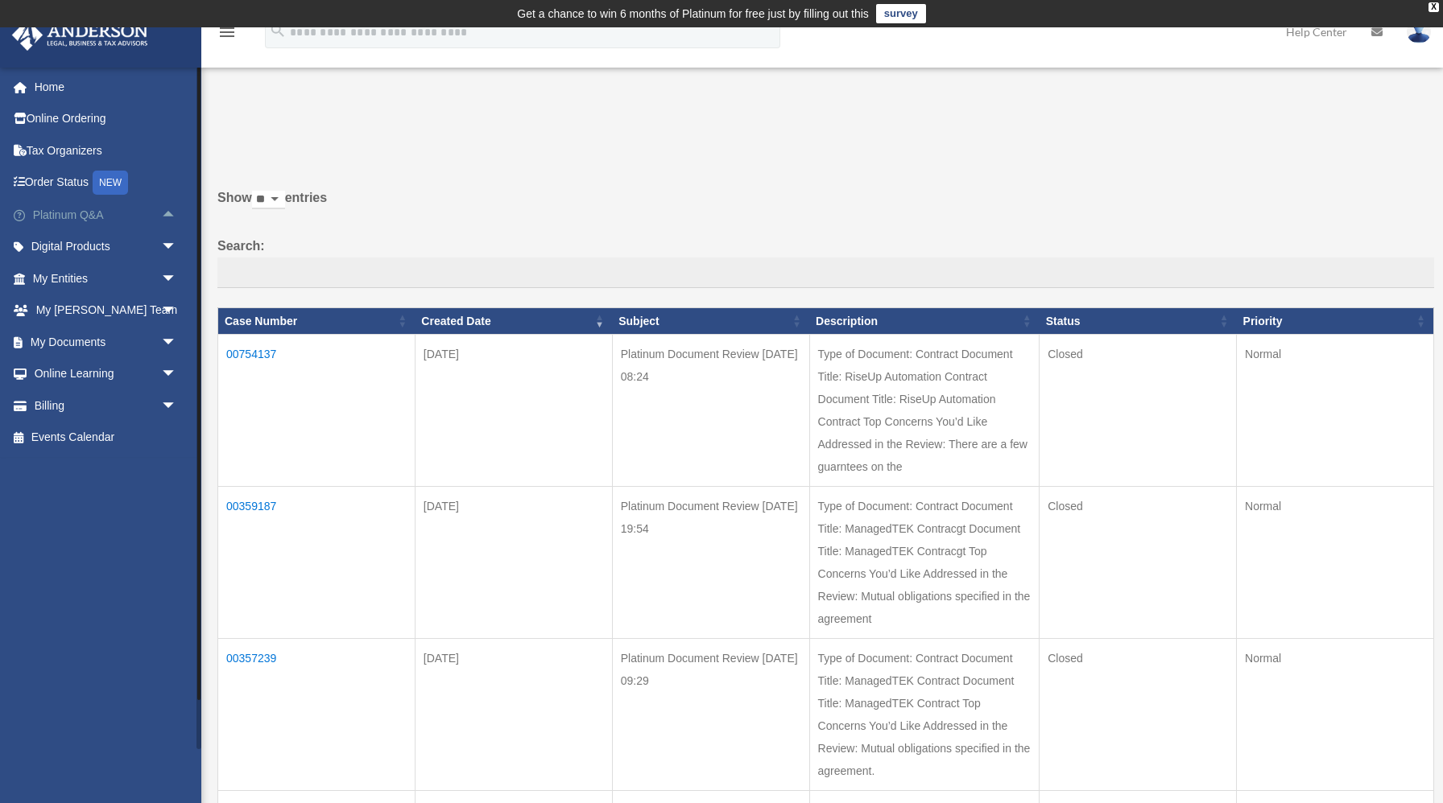
click at [170, 217] on span "arrow_drop_up" at bounding box center [177, 215] width 32 height 33
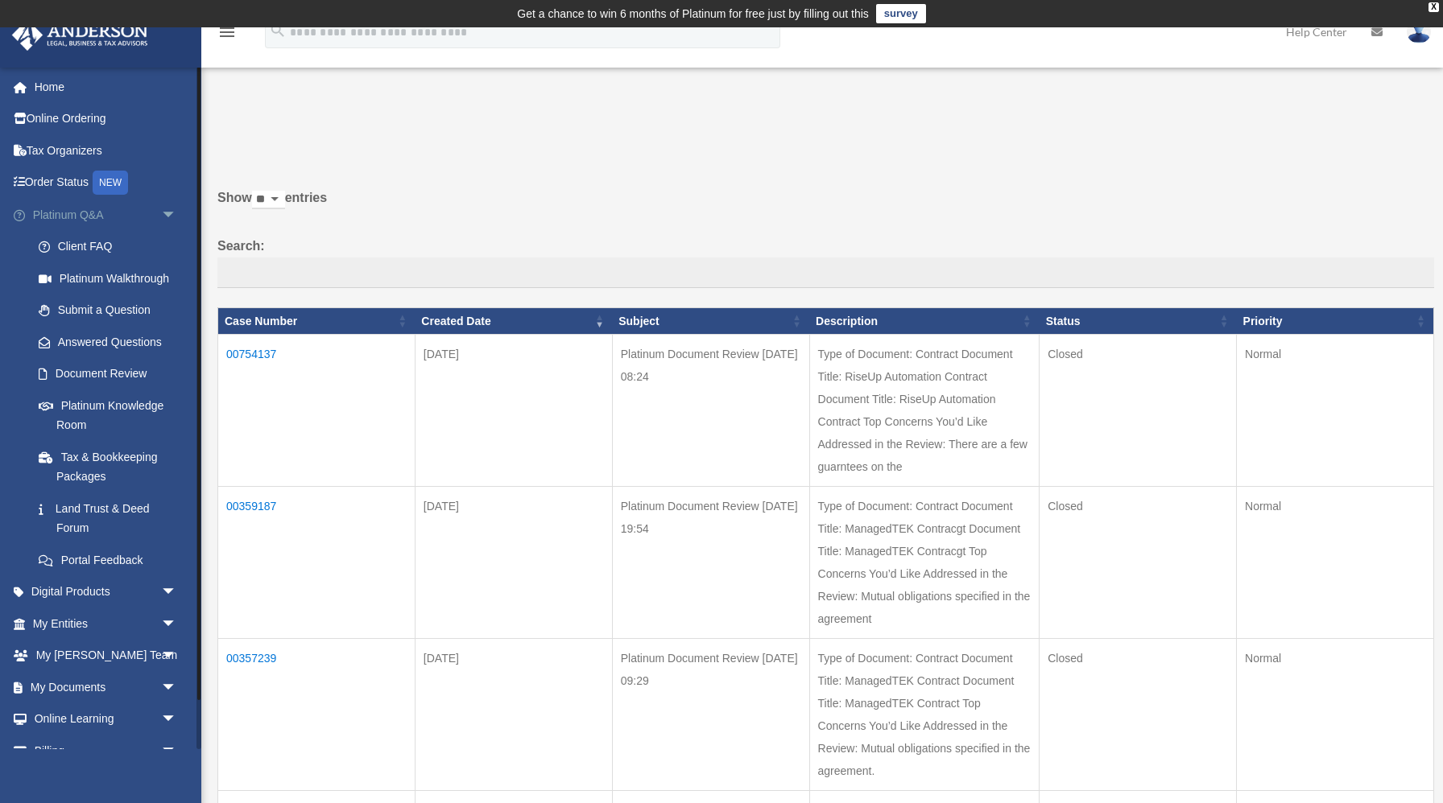
click at [170, 217] on span "arrow_drop_down" at bounding box center [177, 215] width 32 height 33
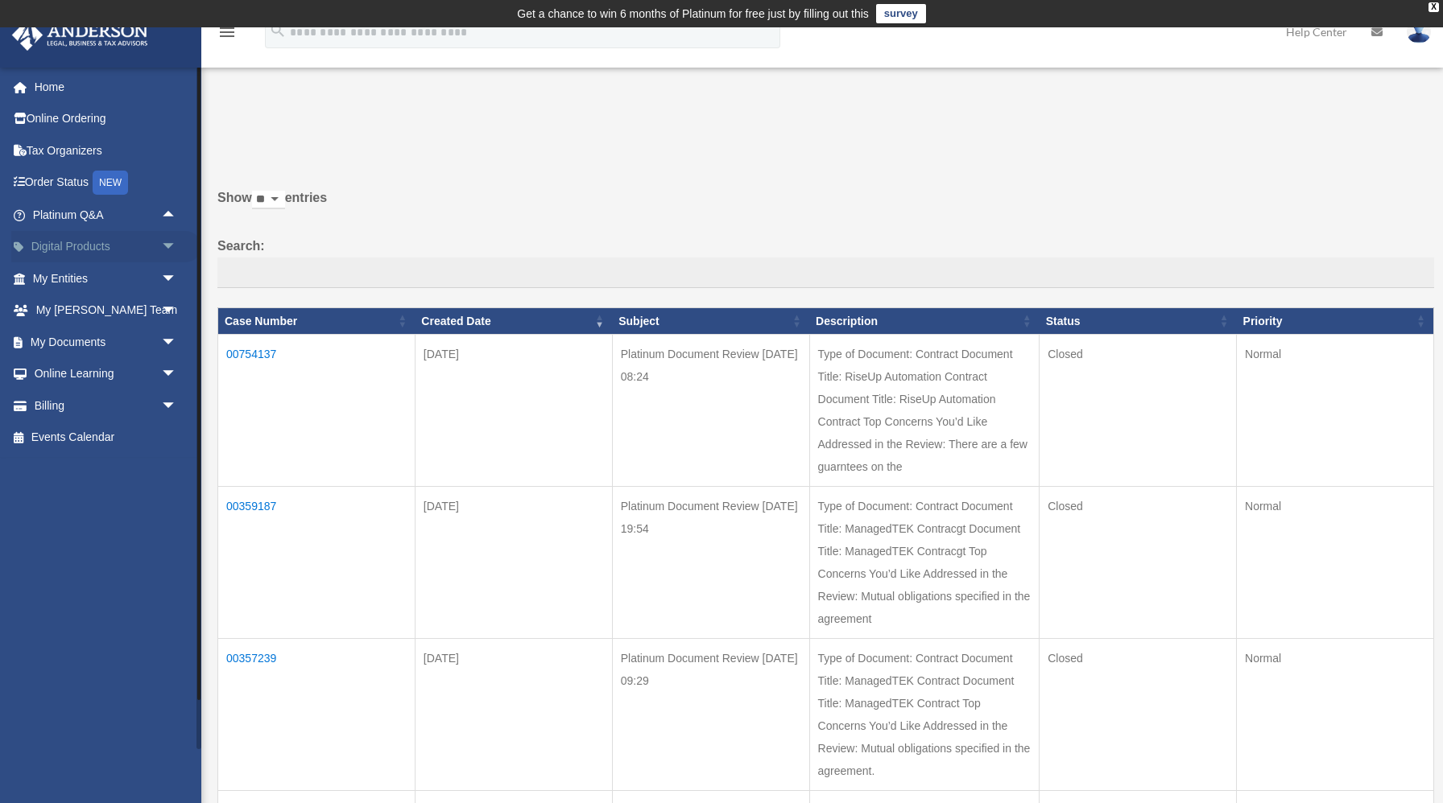
click at [168, 247] on span "arrow_drop_down" at bounding box center [177, 247] width 32 height 33
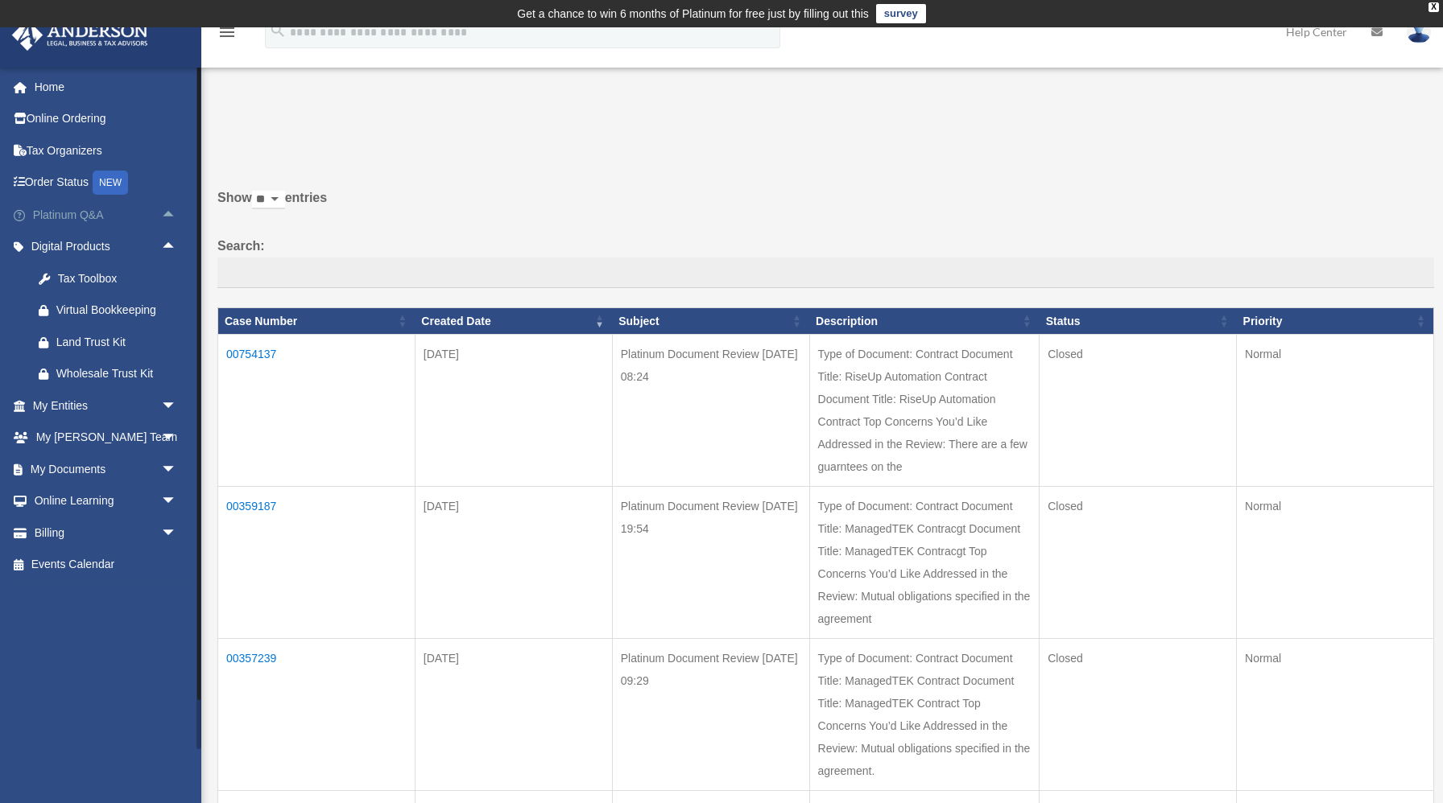
click at [171, 217] on span "arrow_drop_up" at bounding box center [177, 215] width 32 height 33
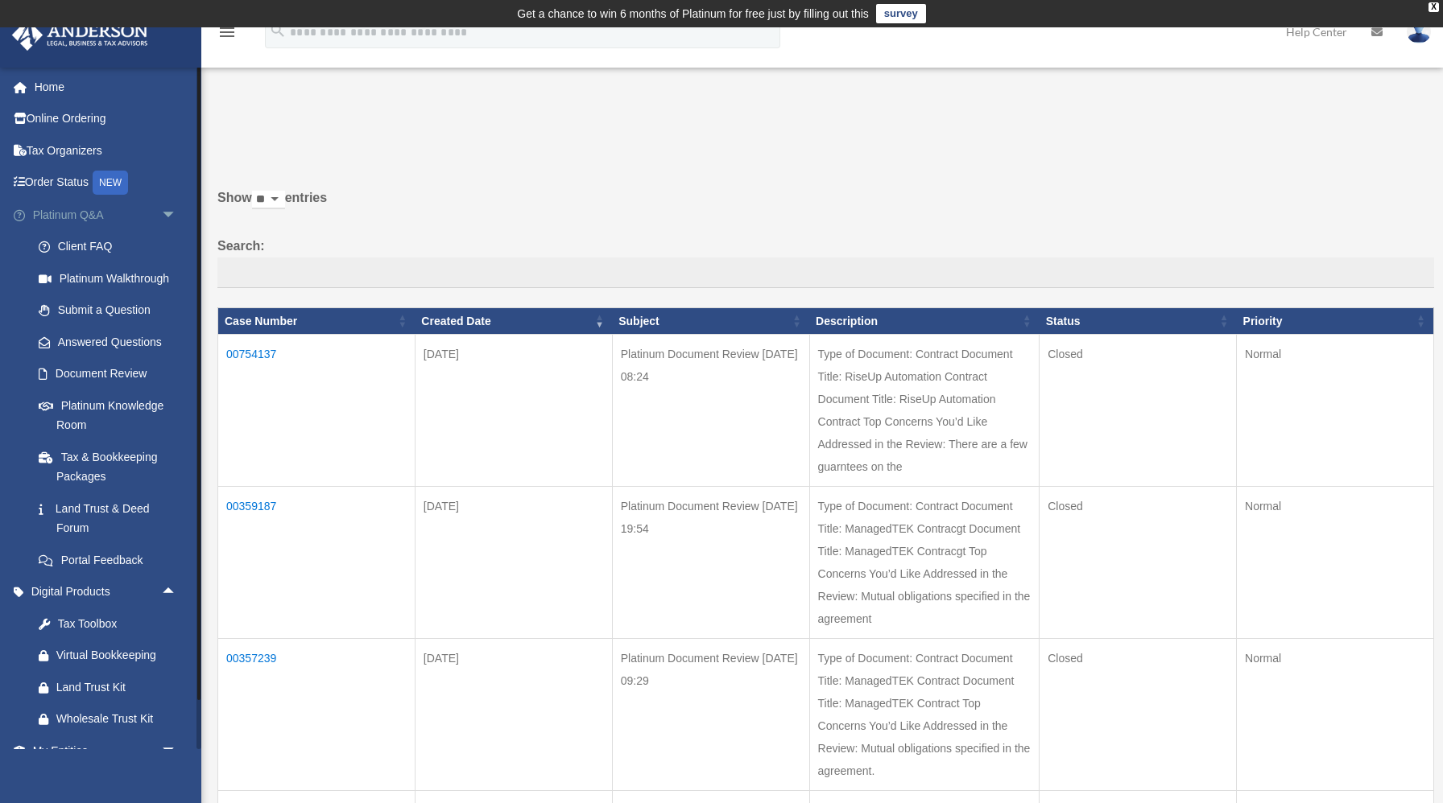
click at [171, 217] on span "arrow_drop_down" at bounding box center [177, 215] width 32 height 33
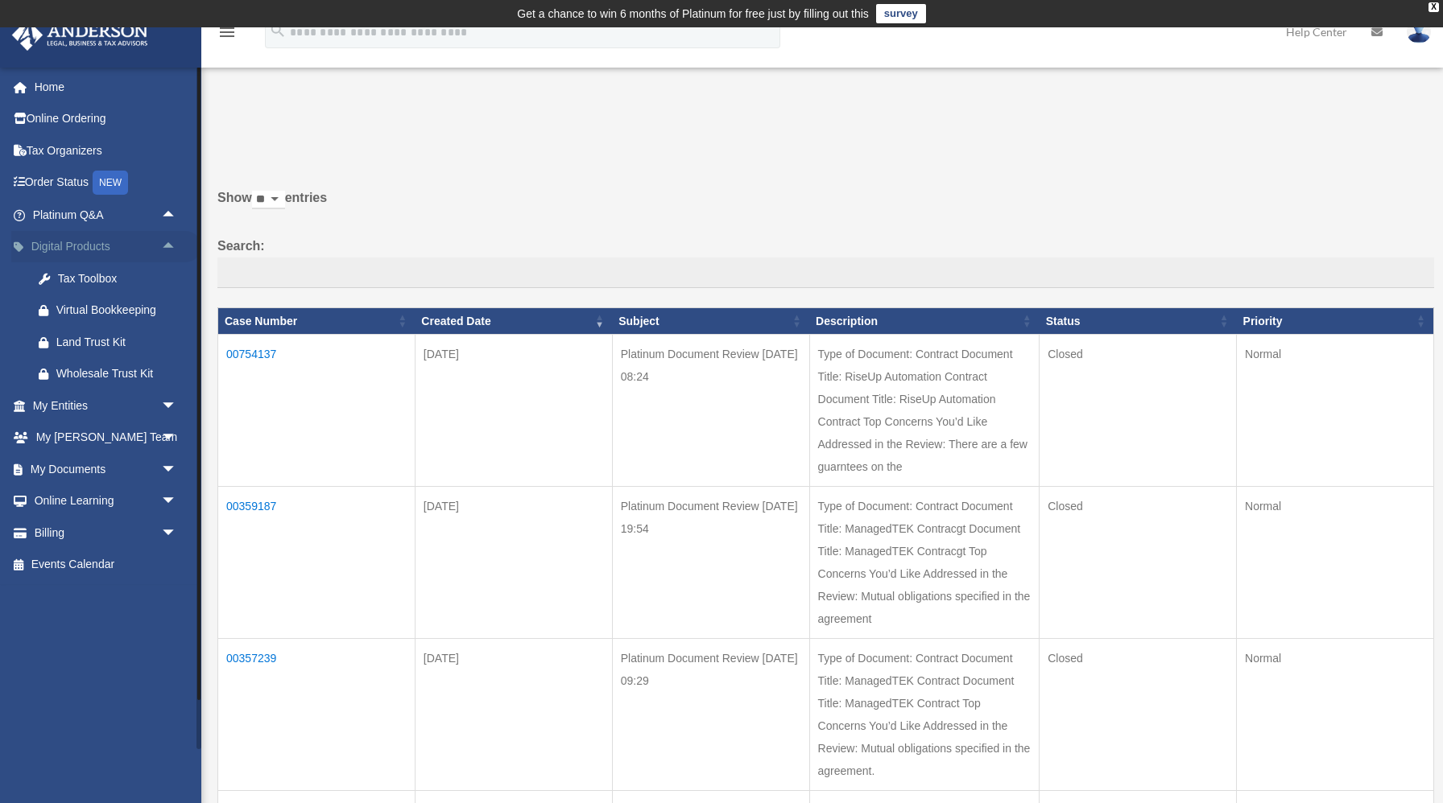
click at [169, 247] on span "arrow_drop_up" at bounding box center [177, 247] width 32 height 33
